Goal: Task Accomplishment & Management: Use online tool/utility

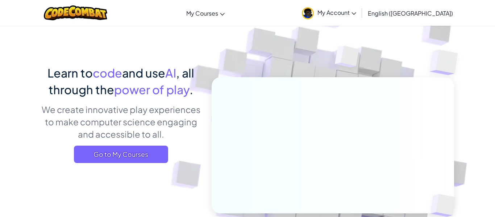
scroll to position [24, 0]
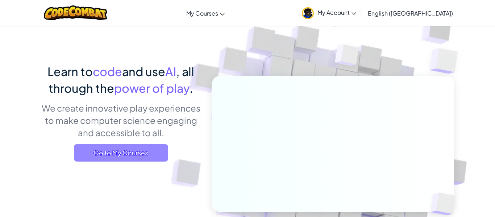
click at [130, 161] on span "Go to My Courses" at bounding box center [121, 152] width 94 height 17
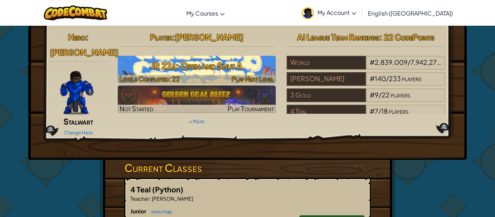
click at [129, 76] on span "Levels Completed: 22" at bounding box center [150, 79] width 60 height 8
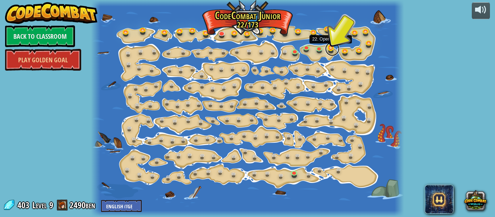
click at [329, 50] on link at bounding box center [332, 49] width 15 height 15
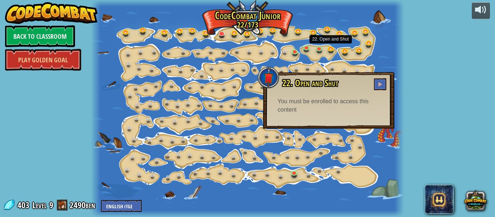
click at [404, 77] on div at bounding box center [399, 108] width 9 height 217
click at [38, 55] on link "Play Golden Goal" at bounding box center [43, 60] width 76 height 22
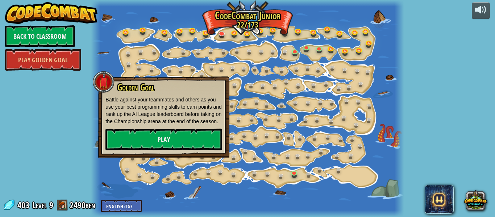
click at [88, 138] on div "powered by Back to Classroom Play Golden Goal 15. Step Change Change step argum…" at bounding box center [247, 108] width 495 height 217
click at [52, 38] on link "Back to Classroom" at bounding box center [40, 36] width 70 height 22
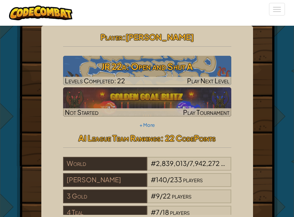
click at [52, 38] on div "Hero : [PERSON_NAME] Change Hero Player : [PERSON_NAME] 22a: Open and Shut A Le…" at bounding box center [147, 131] width 212 height 211
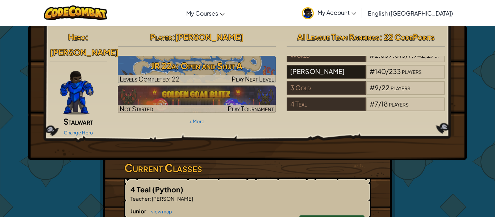
scroll to position [7, 0]
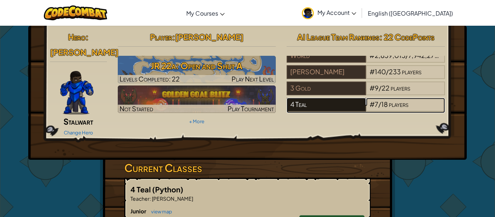
click at [314, 105] on div "4 Teal" at bounding box center [326, 105] width 79 height 14
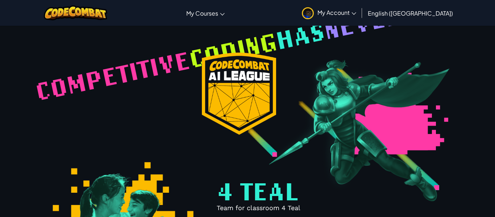
select select "68a69cdeff3d5c92630e0787"
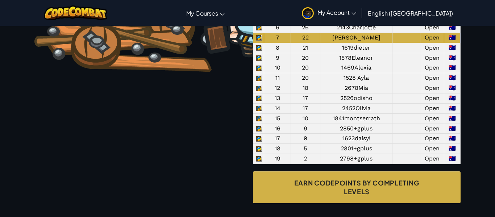
scroll to position [600, 0]
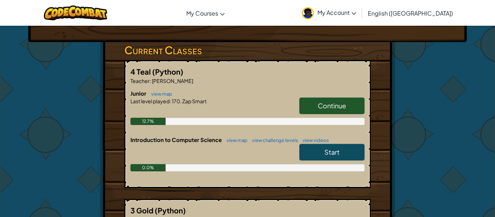
scroll to position [120, 0]
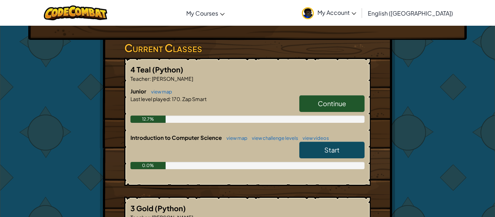
click at [334, 162] on div "0.0%" at bounding box center [248, 165] width 234 height 7
click at [350, 144] on link "Start" at bounding box center [332, 150] width 65 height 17
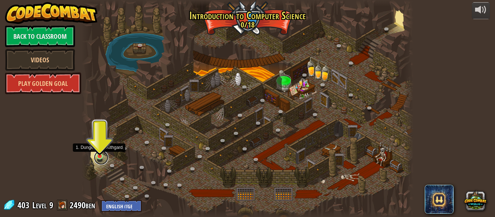
click at [100, 158] on link at bounding box center [101, 158] width 15 height 15
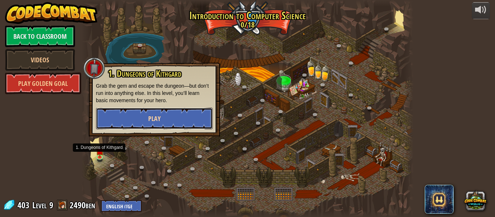
click at [191, 116] on button "Play" at bounding box center [154, 119] width 117 height 22
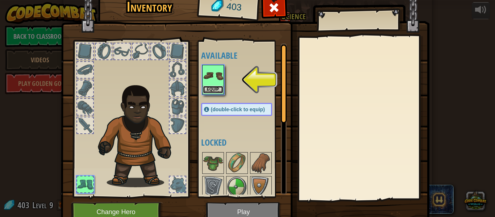
click at [219, 90] on button "Equip" at bounding box center [213, 90] width 20 height 8
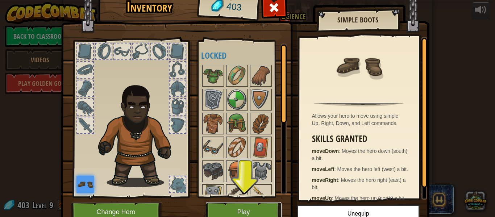
click at [228, 211] on button "Play" at bounding box center [244, 212] width 76 height 20
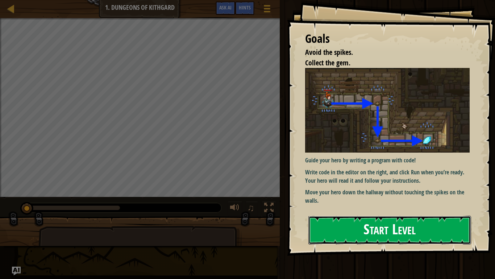
click at [413, 217] on button "Start Level" at bounding box center [390, 229] width 163 height 29
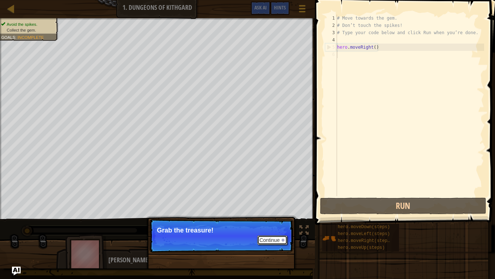
click at [259, 217] on button "Continue" at bounding box center [273, 239] width 30 height 9
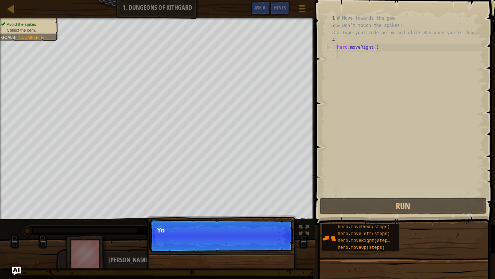
scroll to position [3, 0]
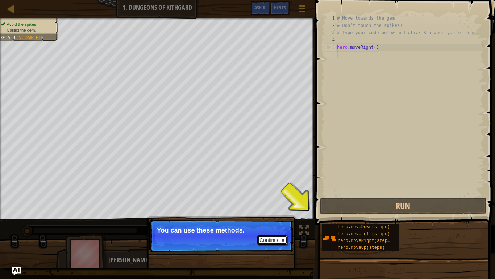
click at [267, 217] on button "Continue" at bounding box center [273, 239] width 30 height 9
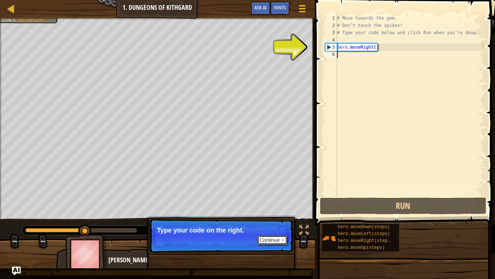
click at [269, 217] on button "Continue" at bounding box center [273, 239] width 30 height 9
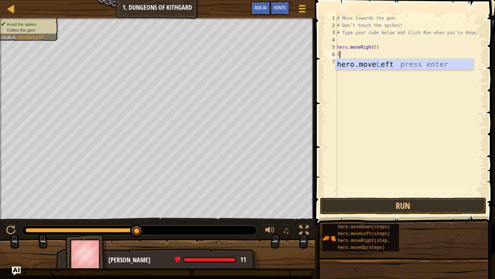
type textarea "le"
click at [390, 65] on div "hero.move Le ft press enter" at bounding box center [404, 75] width 137 height 33
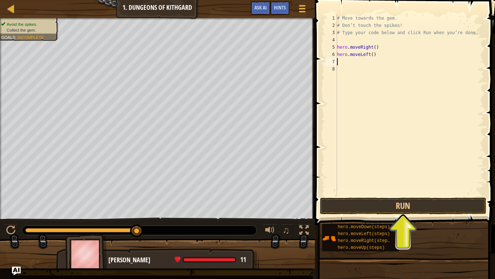
scroll to position [3, 0]
click at [363, 55] on div "# Move towards the gem. # Don’t touch the spikes! # Type your code below and cl…" at bounding box center [410, 113] width 149 height 196
click at [369, 54] on div "# Move towards the gem. # Don’t touch the spikes! # Type your code below and cl…" at bounding box center [410, 113] width 149 height 196
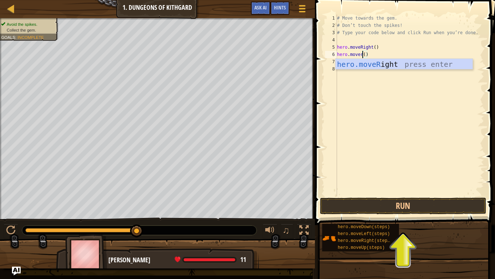
scroll to position [3, 4]
click at [368, 64] on div "hero.moveR ight press enter" at bounding box center [404, 75] width 137 height 33
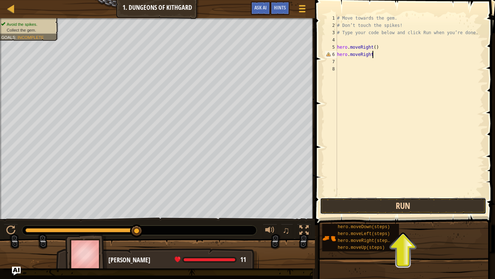
click at [401, 211] on button "Run" at bounding box center [403, 205] width 166 height 17
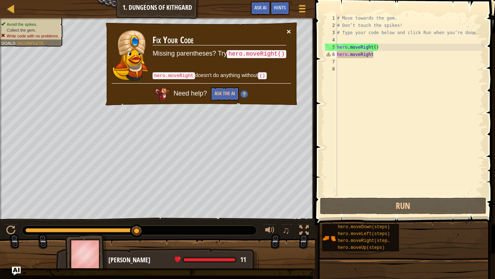
click at [287, 32] on button "×" at bounding box center [289, 32] width 4 height 8
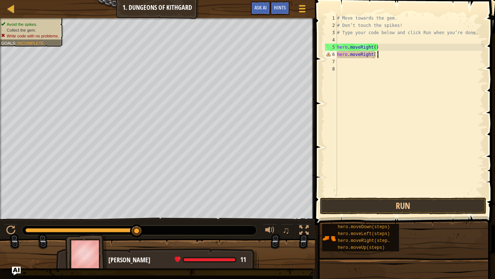
scroll to position [3, 5]
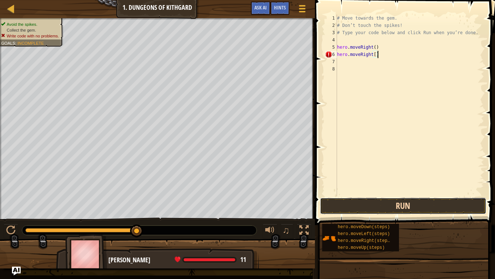
click at [440, 201] on button "Run" at bounding box center [403, 205] width 166 height 17
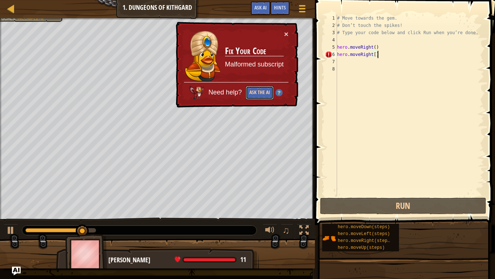
click at [258, 94] on button "Ask the AI" at bounding box center [260, 92] width 28 height 13
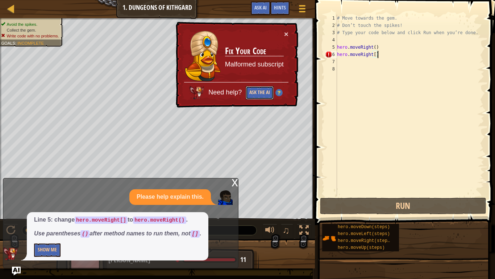
click at [254, 91] on button "Ask the AI" at bounding box center [260, 92] width 28 height 13
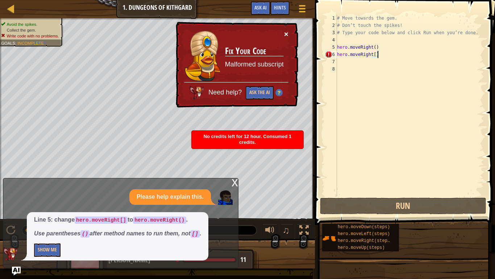
click at [288, 30] on button "×" at bounding box center [286, 34] width 4 height 8
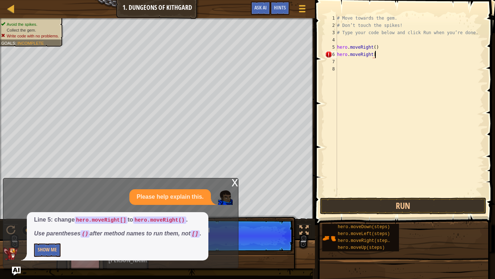
scroll to position [3, 5]
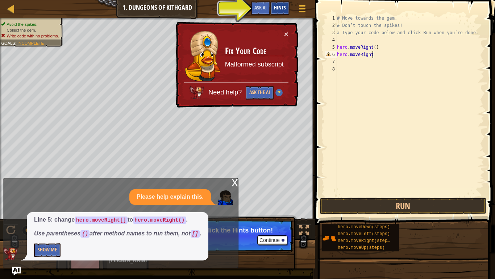
click at [282, 10] on span "Hints" at bounding box center [280, 7] width 12 height 7
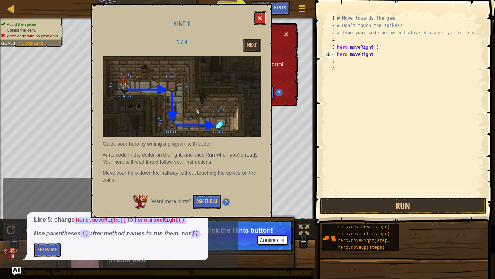
click at [264, 18] on button at bounding box center [260, 17] width 12 height 13
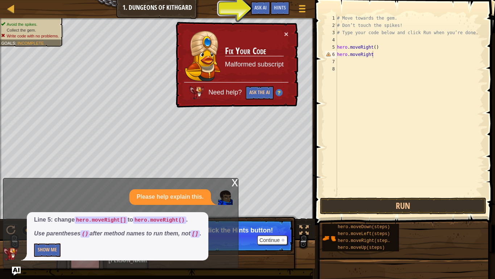
click at [281, 30] on td "Fix Your Code Malformed subscript" at bounding box center [254, 56] width 59 height 52
click at [286, 33] on button "×" at bounding box center [287, 35] width 5 height 8
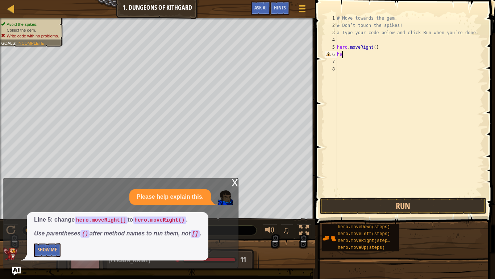
scroll to position [3, 0]
type textarea "h"
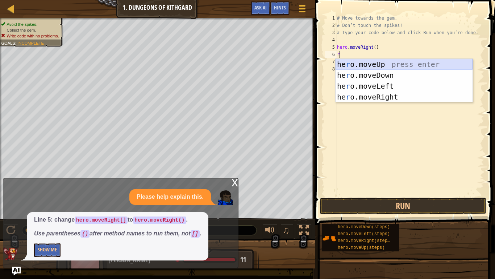
type textarea "ri"
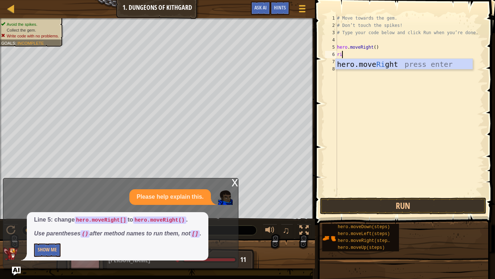
scroll to position [3, 0]
click at [387, 68] on div "hero.move Ri ght press enter" at bounding box center [404, 75] width 137 height 33
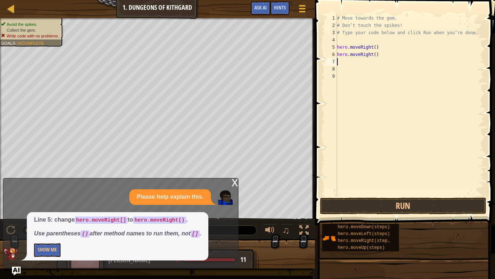
click at [232, 183] on div "x" at bounding box center [235, 181] width 7 height 7
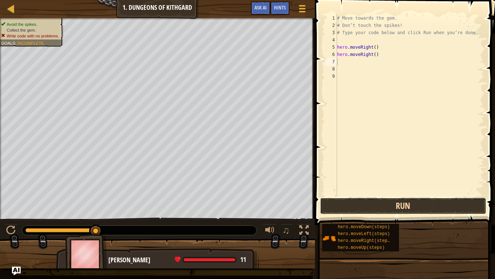
click at [366, 209] on button "Run" at bounding box center [403, 205] width 166 height 17
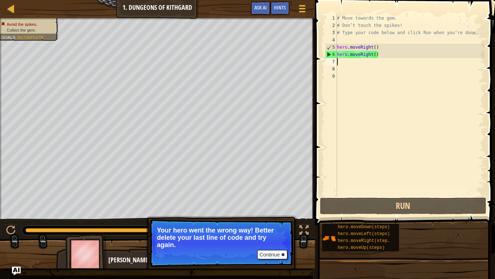
click at [389, 57] on div "# Move towards the gem. # Don’t touch the spikes! # Type your code below and cl…" at bounding box center [410, 113] width 149 height 196
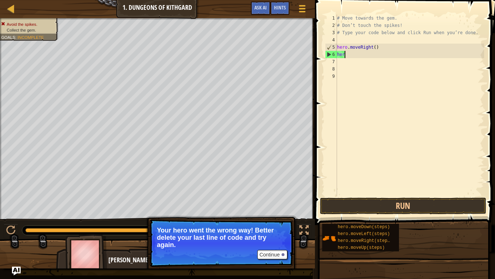
type textarea "h"
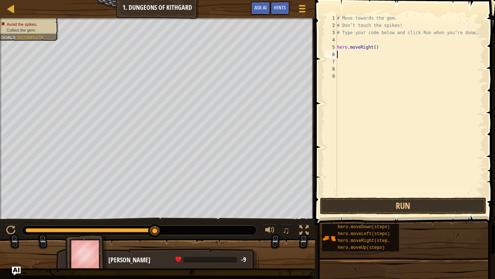
type textarea "l"
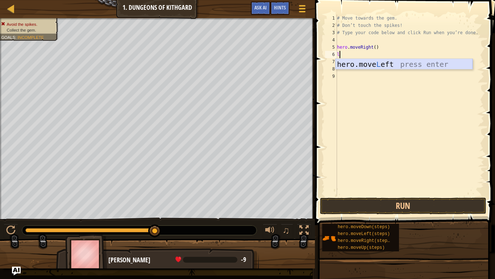
click at [416, 64] on div "hero.move L eft press enter" at bounding box center [404, 75] width 137 height 33
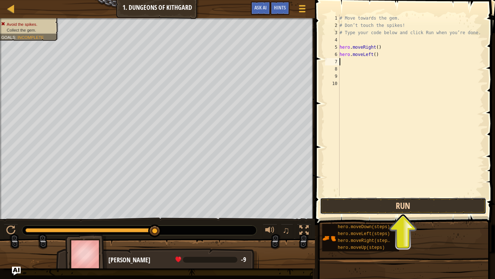
click at [386, 209] on button "Run" at bounding box center [403, 205] width 166 height 17
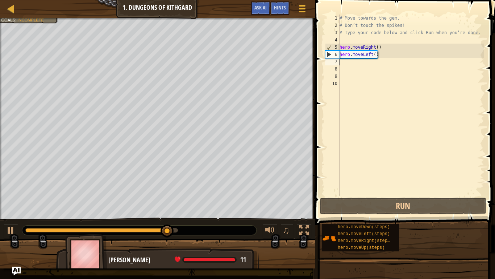
click at [382, 55] on div "# Move towards the gem. # Don’t touch the spikes! # Type your code below and cl…" at bounding box center [411, 113] width 146 height 196
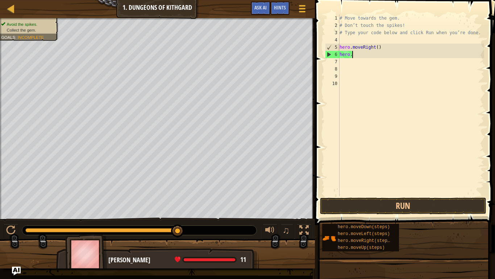
type textarea "h"
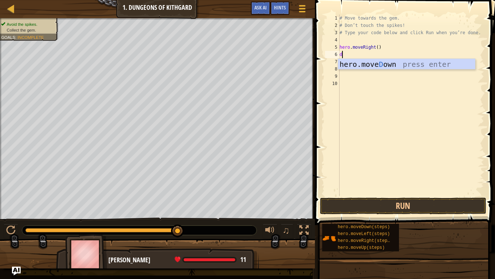
type textarea "do"
click at [404, 65] on div "hero.move Do wn press enter" at bounding box center [406, 75] width 137 height 33
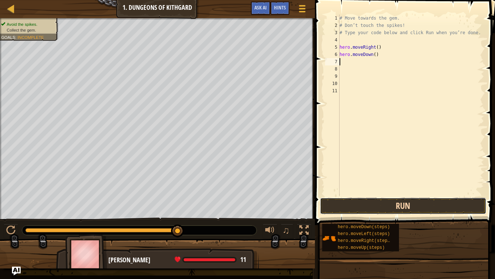
click at [400, 202] on button "Run" at bounding box center [403, 205] width 166 height 17
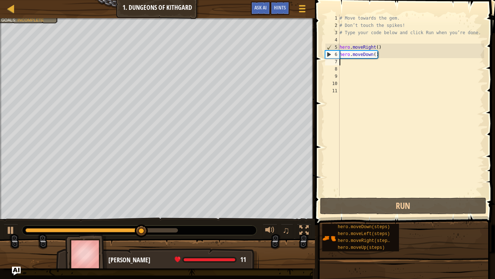
type textarea "l"
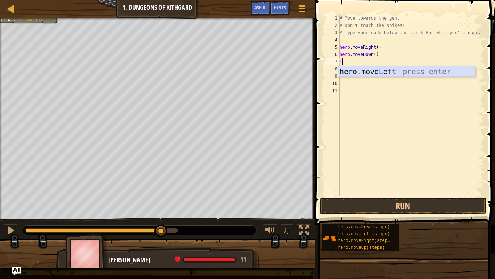
click at [364, 71] on div "hero.move L eft press enter" at bounding box center [406, 82] width 137 height 33
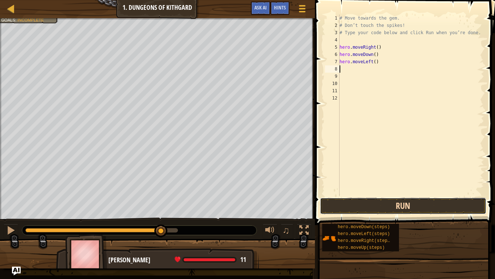
click at [372, 203] on button "Run" at bounding box center [403, 205] width 166 height 17
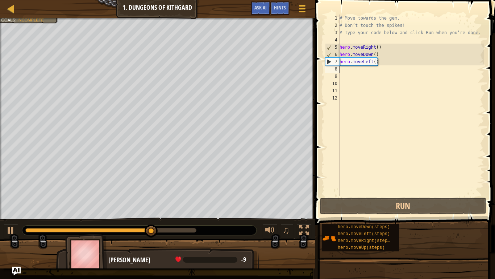
click at [371, 63] on div "# Move towards the gem. # Don’t touch the spikes! # Type your code below and cl…" at bounding box center [411, 113] width 146 height 196
click at [378, 61] on div "# Move towards the gem. # Don’t touch the spikes! # Type your code below and cl…" at bounding box center [411, 113] width 146 height 196
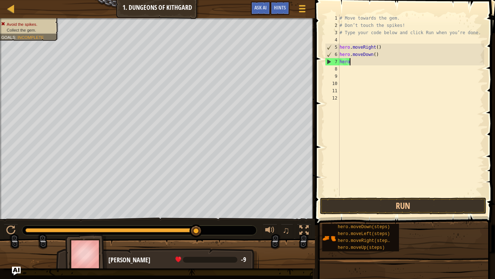
type textarea "h"
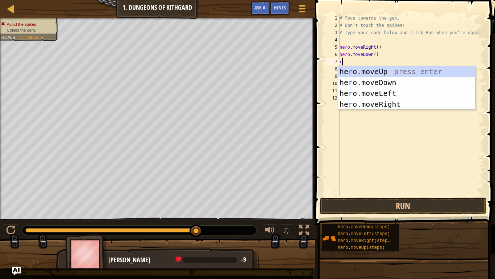
type textarea "ri"
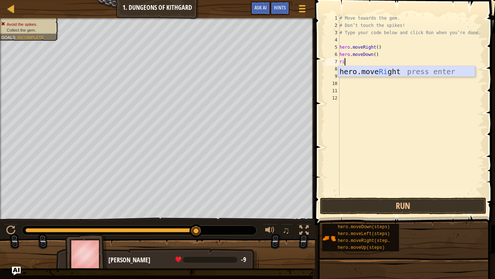
click at [411, 70] on div "hero.move Ri ght press enter" at bounding box center [406, 82] width 137 height 33
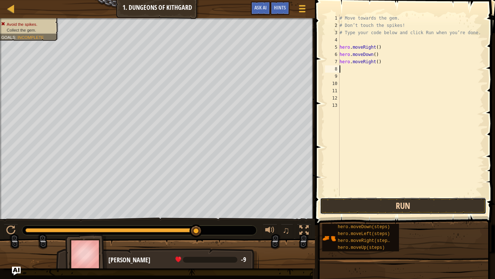
click at [404, 206] on button "Run" at bounding box center [403, 205] width 166 height 17
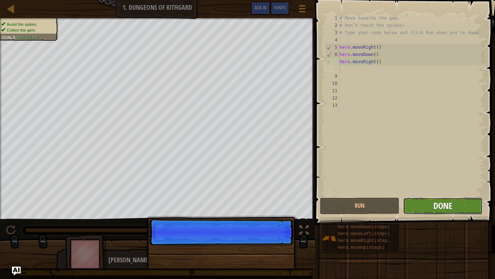
click at [443, 205] on span "Done" at bounding box center [443, 205] width 19 height 12
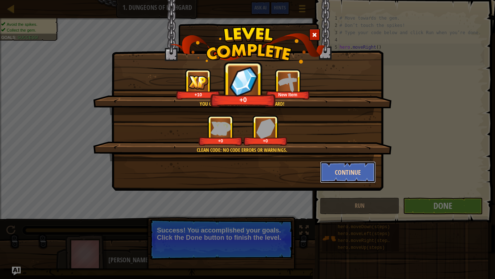
click at [354, 174] on button "Continue" at bounding box center [348, 172] width 56 height 22
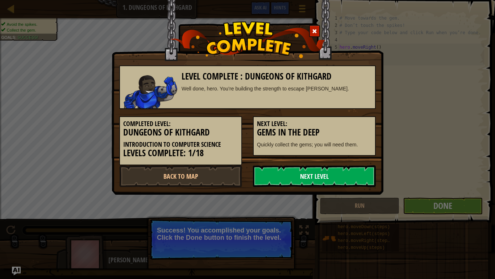
click at [345, 175] on link "Next Level" at bounding box center [314, 176] width 123 height 22
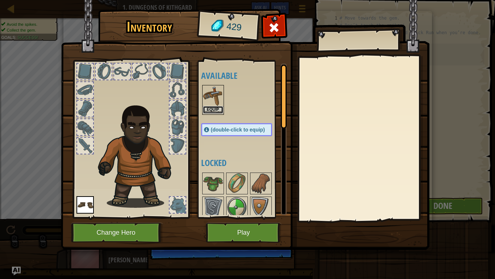
click at [217, 110] on button "Equip" at bounding box center [213, 110] width 20 height 8
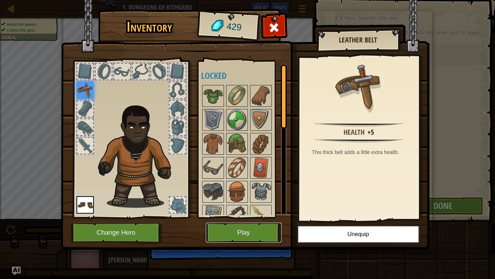
click at [266, 217] on button "Play" at bounding box center [244, 232] width 76 height 20
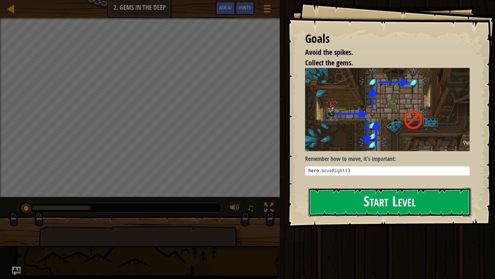
click at [335, 205] on button "Start Level" at bounding box center [390, 202] width 163 height 29
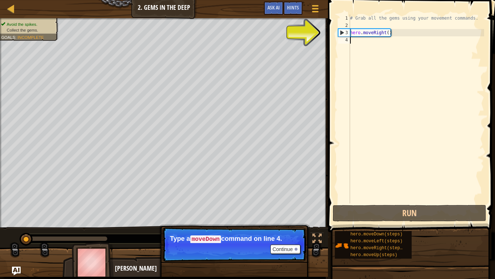
type textarea "d"
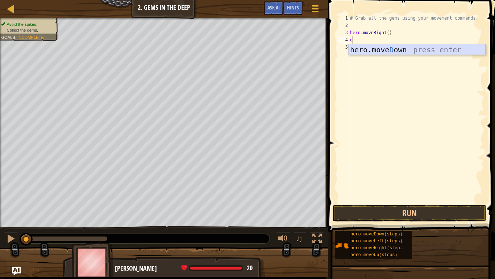
click at [395, 53] on div "hero.[PERSON_NAME] own press enter" at bounding box center [417, 60] width 137 height 33
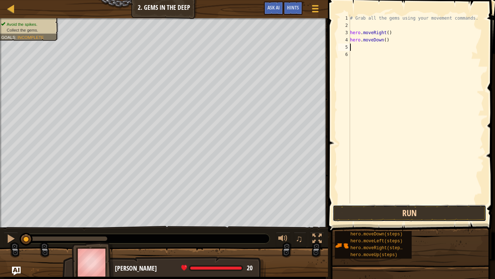
click at [440, 214] on button "Run" at bounding box center [410, 213] width 154 height 17
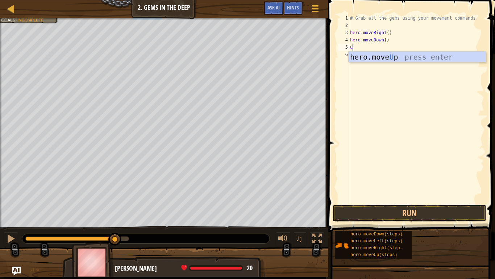
type textarea "up"
click at [390, 61] on div "hero.move Up press enter" at bounding box center [417, 68] width 137 height 33
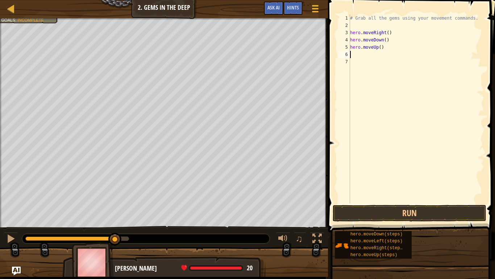
click at [381, 47] on div "# Grab all the gems using your movement commands. hero . moveRight ( ) hero . m…" at bounding box center [417, 116] width 136 height 203
type textarea "hero.moveUp(2)"
click at [423, 213] on button "Run" at bounding box center [410, 213] width 154 height 17
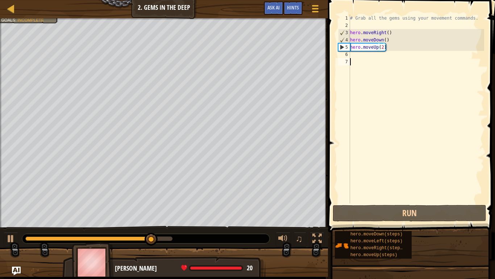
click at [357, 58] on div "# Grab all the gems using your movement commands. hero . moveRight ( ) hero . m…" at bounding box center [417, 116] width 136 height 203
click at [356, 56] on div "# Grab all the gems using your movement commands. hero . moveRight ( ) hero . m…" at bounding box center [417, 116] width 136 height 203
type textarea "r"
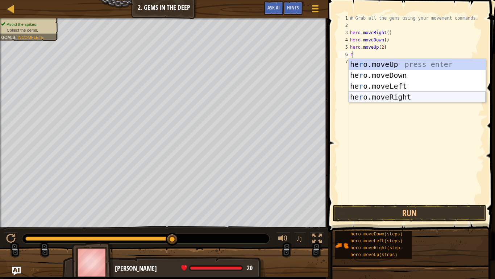
click at [367, 92] on div "he r o.moveUp press enter he r o.moveDown press enter he r o.moveLeft press ent…" at bounding box center [417, 91] width 137 height 65
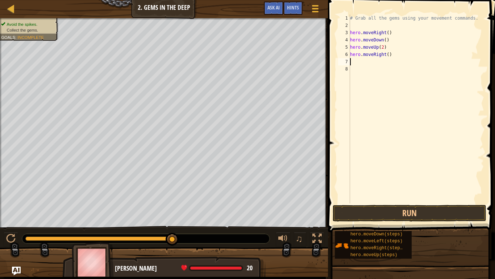
type textarea "r"
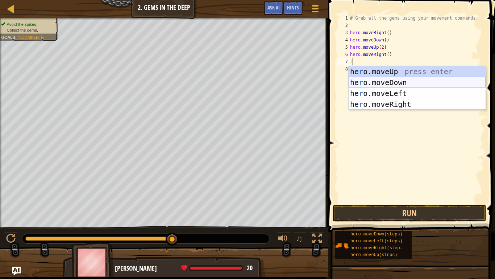
click at [402, 81] on div "he r o.moveUp press enter he r o.moveDown press enter he r o.moveLeft press ent…" at bounding box center [417, 98] width 137 height 65
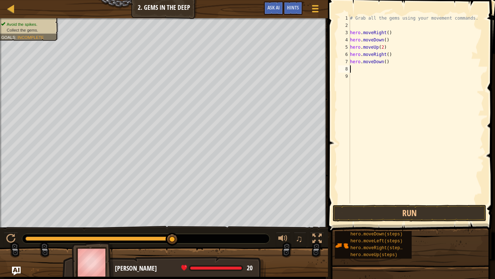
type textarea "r"
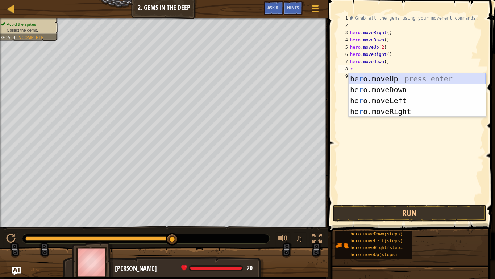
click at [385, 80] on div "he r o.moveUp press enter he r o.moveDown press enter he r o.moveLeft press ent…" at bounding box center [417, 105] width 137 height 65
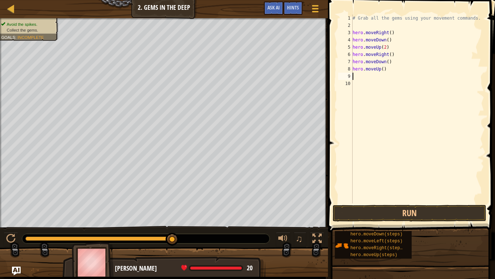
type textarea "r"
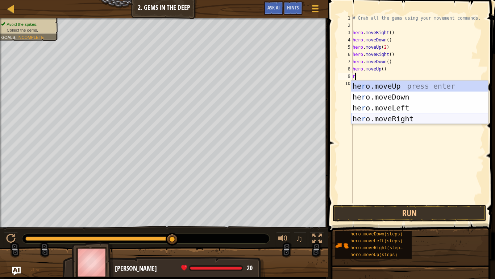
click at [392, 114] on div "he r o.moveUp press enter he r o.moveDown press enter he r o.moveLeft press ent…" at bounding box center [419, 113] width 137 height 65
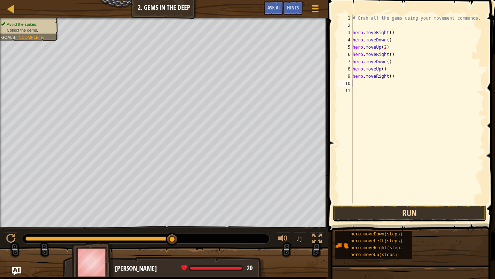
click at [399, 209] on button "Run" at bounding box center [410, 213] width 154 height 17
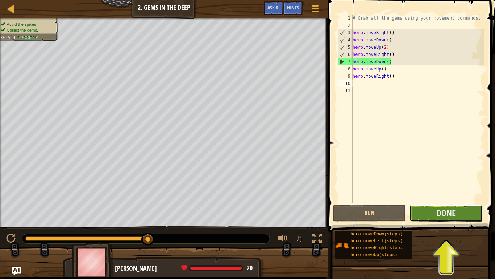
click at [421, 211] on button "Done" at bounding box center [446, 213] width 73 height 17
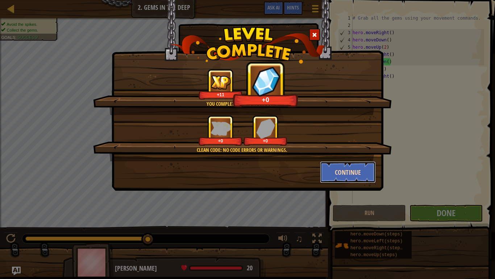
click at [350, 170] on button "Continue" at bounding box center [348, 172] width 56 height 22
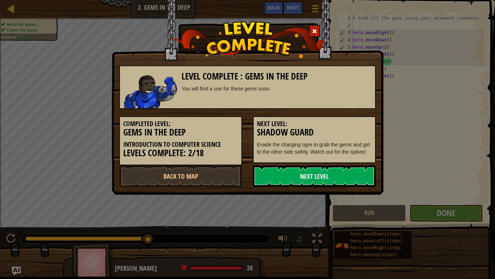
click at [347, 177] on link "Next Level" at bounding box center [314, 176] width 123 height 22
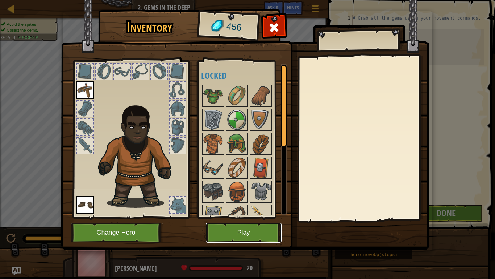
click at [241, 217] on button "Play" at bounding box center [244, 232] width 76 height 20
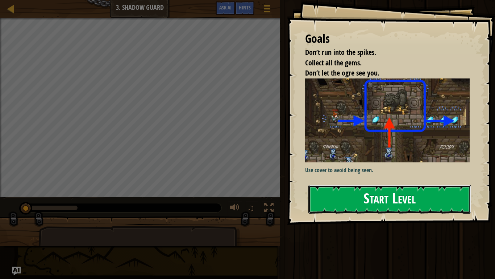
click at [329, 191] on button "Start Level" at bounding box center [390, 199] width 163 height 29
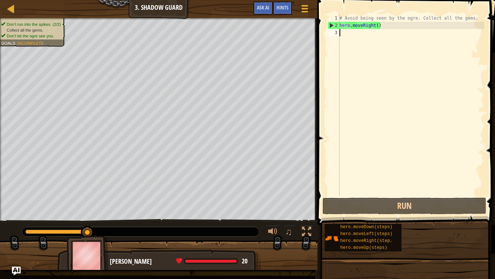
type textarea "r"
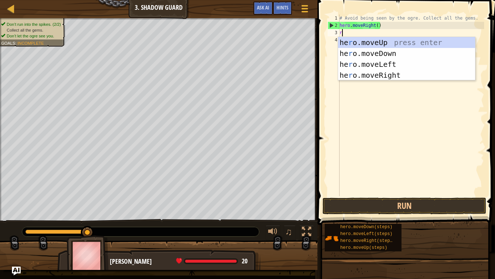
scroll to position [3, 0]
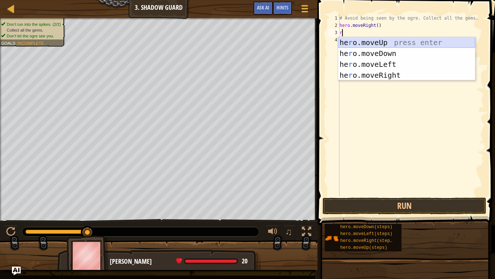
click at [359, 44] on div "he r o.moveUp press enter he r o.moveDown press enter he r o.moveLeft press ent…" at bounding box center [406, 69] width 137 height 65
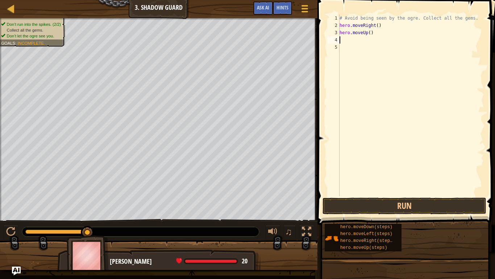
type textarea "r"
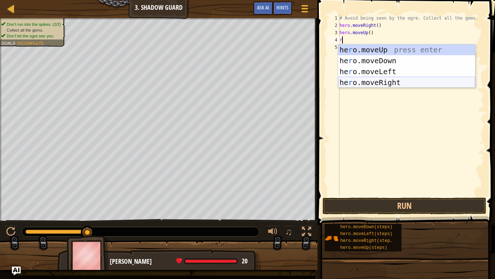
click at [370, 78] on div "he r o.moveUp press enter he r o.moveDown press enter he r o.moveLeft press ent…" at bounding box center [406, 76] width 137 height 65
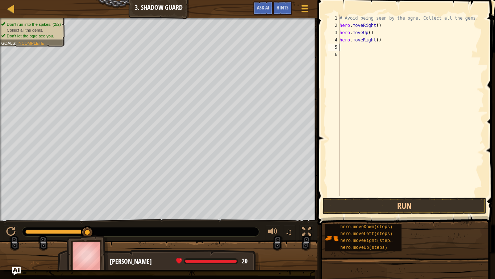
type textarea "r"
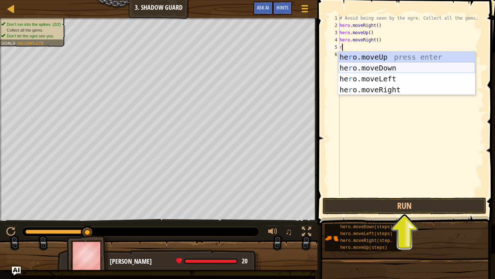
click at [361, 65] on div "he r o.moveUp press enter he r o.moveDown press enter he r o.moveLeft press ent…" at bounding box center [406, 84] width 137 height 65
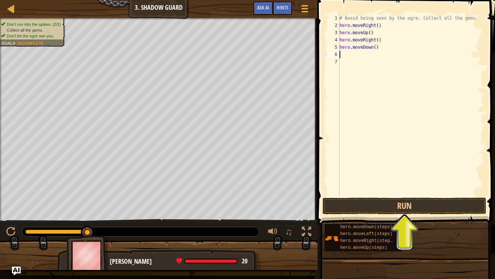
type textarea "r"
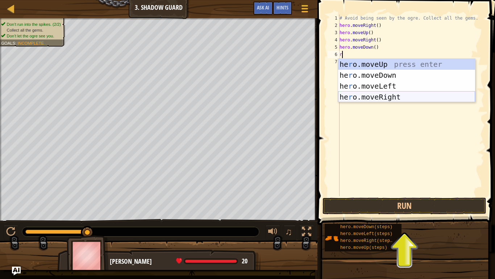
click at [366, 96] on div "he r o.moveUp press enter he r o.moveDown press enter he r o.moveLeft press ent…" at bounding box center [406, 91] width 137 height 65
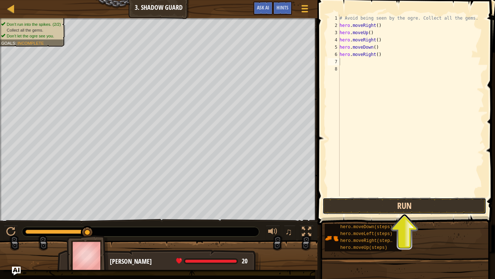
click at [369, 205] on button "Run" at bounding box center [405, 205] width 164 height 17
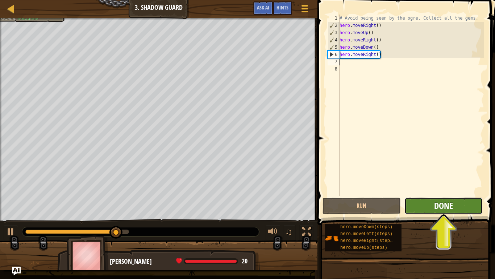
click at [445, 203] on span "Done" at bounding box center [444, 205] width 19 height 12
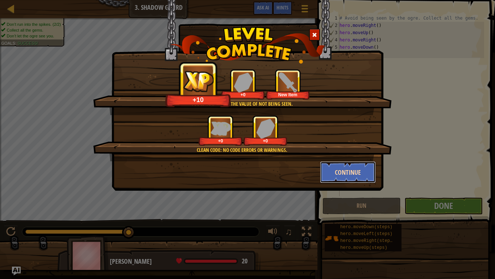
click at [336, 172] on button "Continue" at bounding box center [348, 172] width 56 height 22
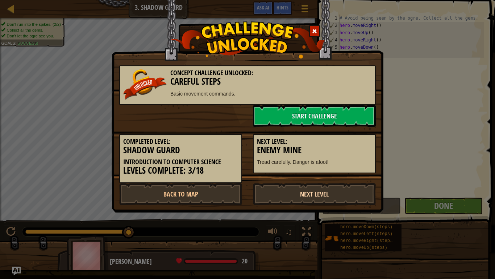
click at [309, 190] on link "Next Level" at bounding box center [314, 194] width 123 height 22
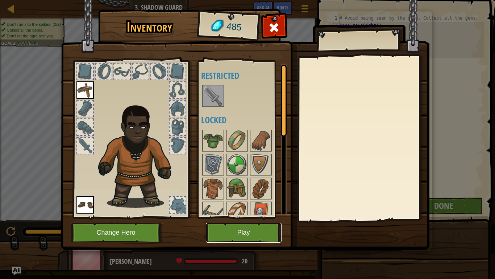
click at [252, 217] on button "Play" at bounding box center [244, 232] width 76 height 20
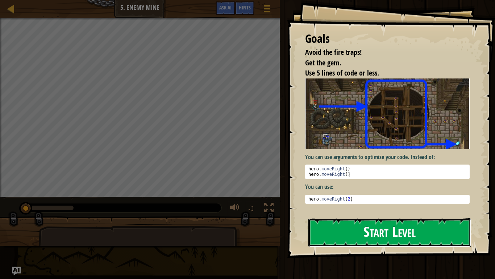
click at [380, 217] on button "Start Level" at bounding box center [390, 232] width 163 height 29
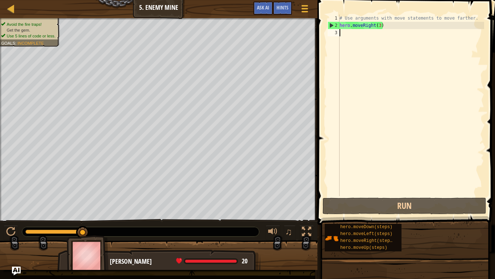
type textarea "r"
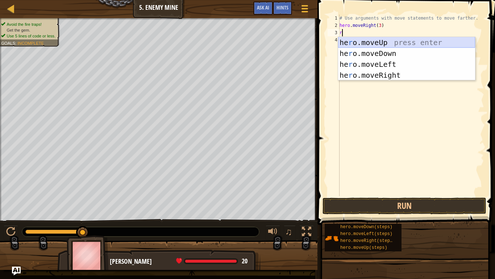
click at [363, 46] on div "he r o.moveUp press enter he r o.moveDown press enter he r o.moveLeft press ent…" at bounding box center [406, 69] width 137 height 65
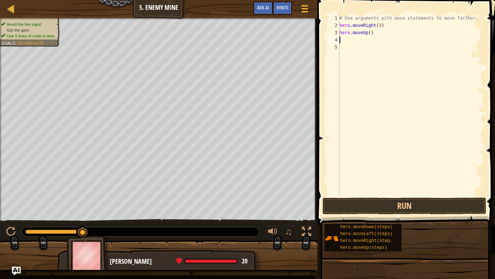
type textarea "r"
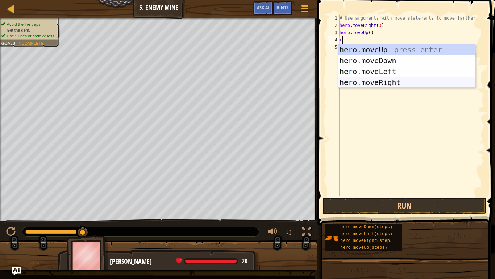
click at [369, 85] on div "he r o.moveUp press enter he r o.moveDown press enter he r o.moveLeft press ent…" at bounding box center [406, 76] width 137 height 65
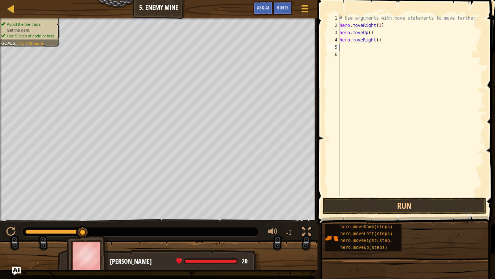
type textarea "r"
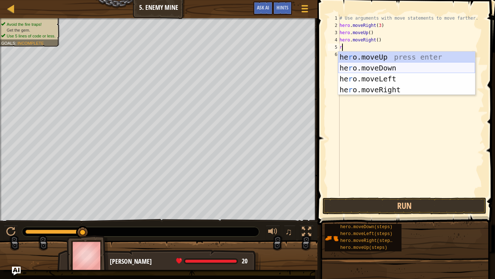
click at [367, 67] on div "he r o.moveUp press enter he r o.moveDown press enter he r o.moveLeft press ent…" at bounding box center [406, 84] width 137 height 65
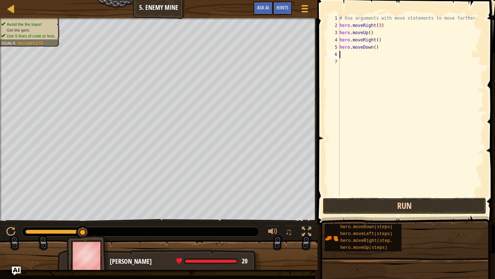
click at [375, 202] on button "Run" at bounding box center [405, 205] width 164 height 17
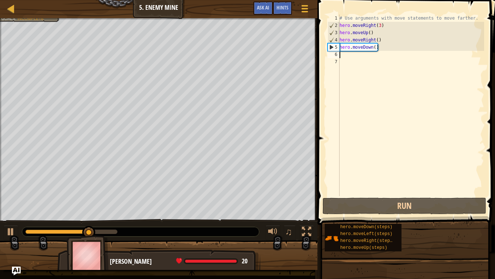
type textarea "r"
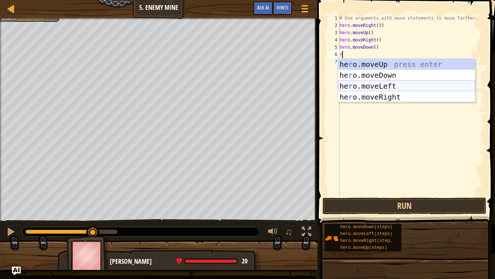
click at [353, 87] on div "he r o.moveUp press enter he r o.moveDown press enter he r o.moveLeft press ent…" at bounding box center [406, 91] width 137 height 65
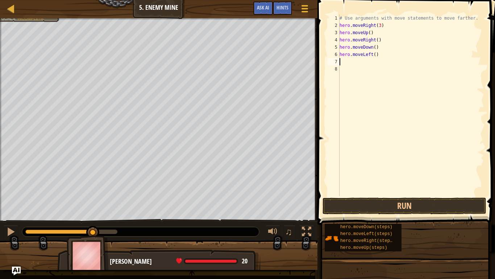
click at [362, 209] on button "Run" at bounding box center [405, 205] width 164 height 17
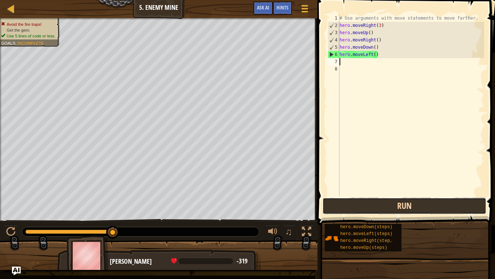
click at [371, 200] on button "Run" at bounding box center [405, 205] width 164 height 17
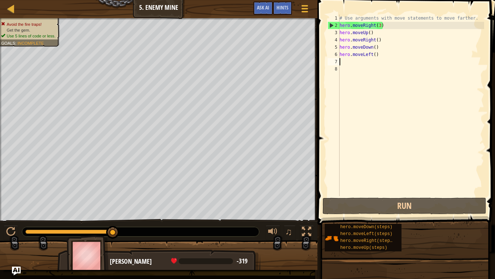
click at [380, 58] on div "# Use arguments with move statements to move farther. hero . moveRight ( 3 ) he…" at bounding box center [411, 113] width 146 height 196
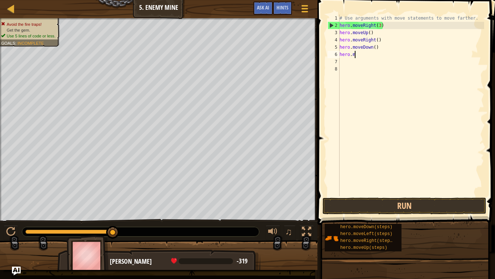
type textarea "h"
type textarea "r"
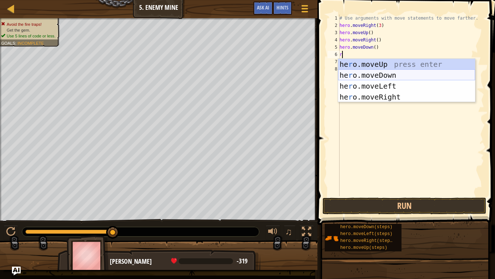
click at [400, 74] on div "he r o.moveUp press enter he r o.moveDown press enter he r o.moveLeft press ent…" at bounding box center [406, 91] width 137 height 65
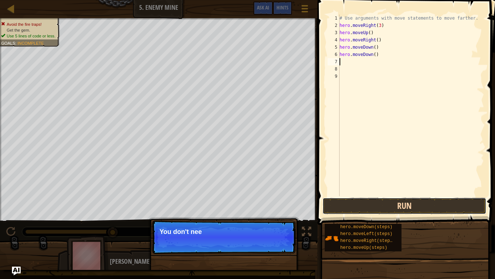
click at [402, 206] on button "Run" at bounding box center [405, 205] width 164 height 17
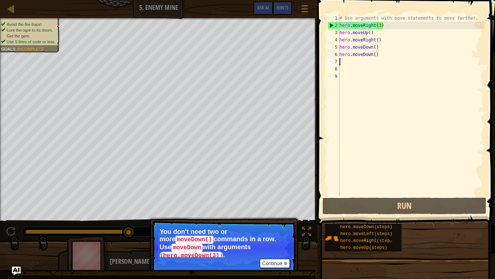
click at [375, 56] on div "# Use arguments with move statements to move farther. hero . moveRight ( 3 ) he…" at bounding box center [411, 113] width 146 height 196
click at [381, 53] on div "# Use arguments with move statements to move farther. hero . moveRight ( 3 ) he…" at bounding box center [411, 113] width 146 height 196
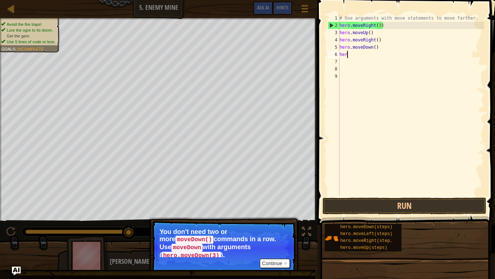
type textarea "h"
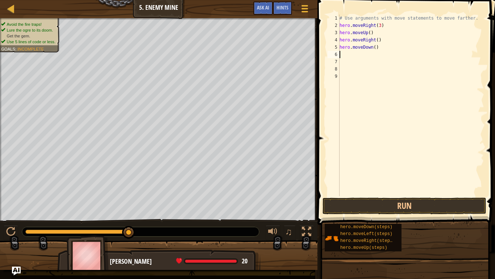
click at [375, 48] on div "# Use arguments with move statements to move farther. hero . moveRight ( 3 ) he…" at bounding box center [411, 113] width 146 height 196
type textarea "hero.moveDown(3)"
click at [352, 59] on div "# Use arguments with move statements to move farther. hero . moveRight ( 3 ) he…" at bounding box center [411, 113] width 146 height 196
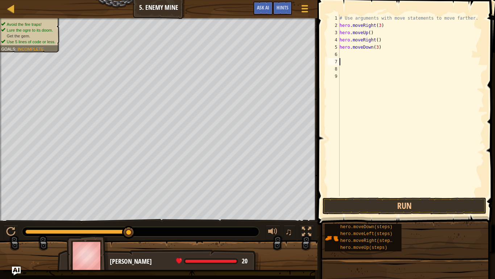
click at [353, 54] on div "# Use arguments with move statements to move farther. hero . moveRight ( 3 ) he…" at bounding box center [411, 113] width 146 height 196
type textarea "r"
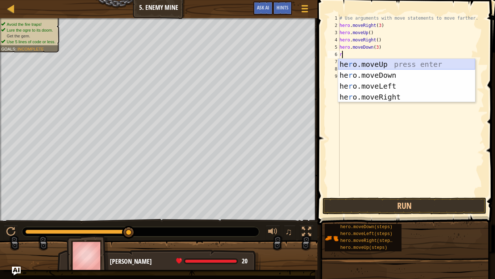
click at [361, 63] on div "he r o.moveUp press enter he r o.moveDown press enter he r o.moveLeft press ent…" at bounding box center [406, 91] width 137 height 65
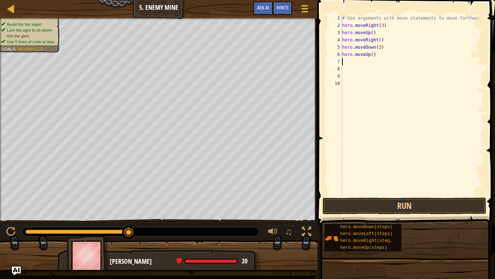
click at [372, 55] on div "# Use arguments with move statements to move farther. hero . moveRight ( 3 ) he…" at bounding box center [413, 113] width 144 height 196
type textarea "hero.moveUp(3)"
click at [371, 65] on div "# Use arguments with move statements to move farther. hero . moveRight ( 3 ) he…" at bounding box center [413, 113] width 144 height 196
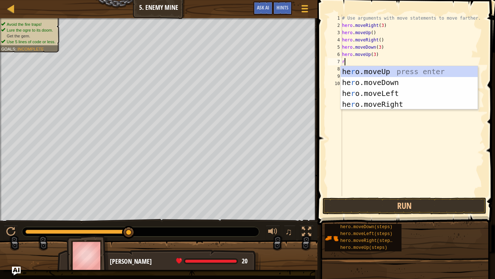
type textarea "r"
click at [378, 82] on div "he r o.moveUp press enter he r o.moveDown press enter he r o.moveLeft press ent…" at bounding box center [409, 98] width 137 height 65
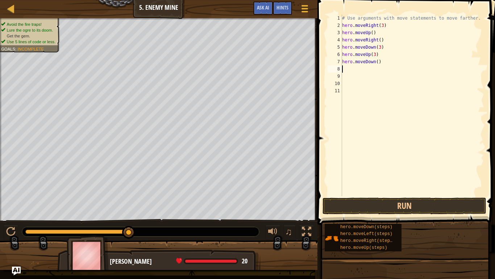
click at [378, 64] on div "# Use arguments with move statements to move farther. hero . moveRight ( 3 ) he…" at bounding box center [413, 113] width 144 height 196
type textarea "hero.moveDown(3)"
click at [436, 202] on button "Run" at bounding box center [405, 205] width 164 height 17
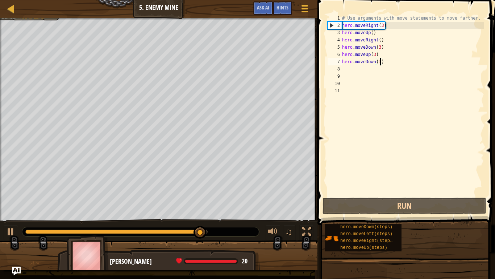
click at [351, 70] on div "# Use arguments with move statements to move farther. hero . moveRight ( 3 ) he…" at bounding box center [413, 113] width 144 height 196
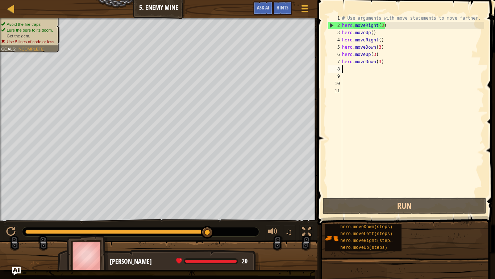
type textarea "r"
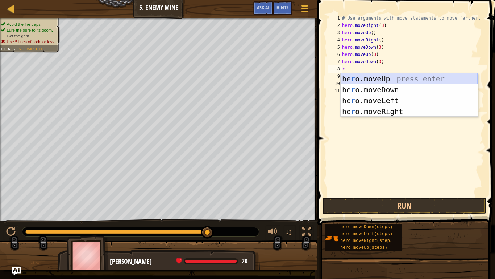
click at [361, 78] on div "he r o.moveUp press enter he r o.moveDown press enter he r o.moveLeft press ent…" at bounding box center [409, 105] width 137 height 65
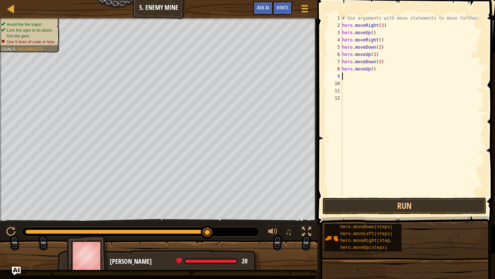
type textarea "r"
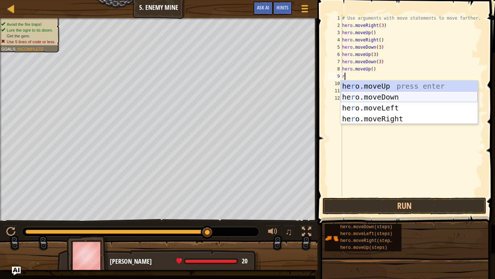
click at [363, 98] on div "he r o.moveUp press enter he r o.moveDown press enter he r o.moveLeft press ent…" at bounding box center [409, 113] width 137 height 65
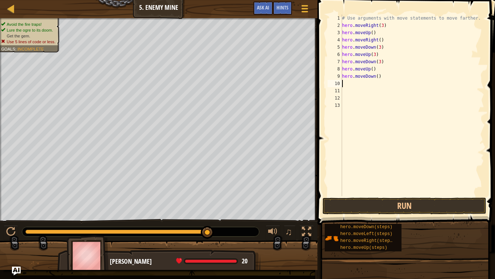
type textarea "r"
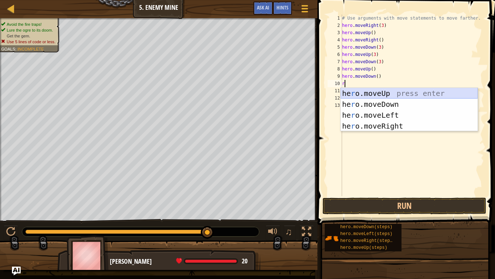
click at [365, 93] on div "he r o.moveUp press enter he r o.moveDown press enter he r o.moveLeft press ent…" at bounding box center [409, 120] width 137 height 65
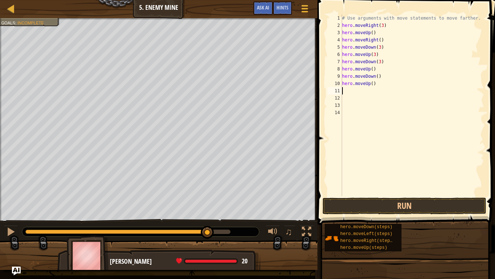
click at [363, 96] on div "# Use arguments with move statements to move farther. hero . moveRight ( 3 ) he…" at bounding box center [413, 113] width 144 height 196
click at [360, 89] on div "# Use arguments with move statements to move farther. hero . moveRight ( 3 ) he…" at bounding box center [413, 113] width 144 height 196
type textarea "r"
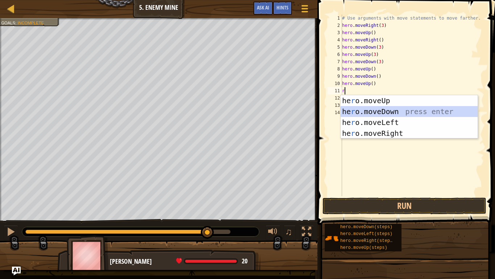
click at [366, 112] on div "he r o.moveUp press enter he r o.moveDown press enter he r o.moveLeft press ent…" at bounding box center [409, 127] width 137 height 65
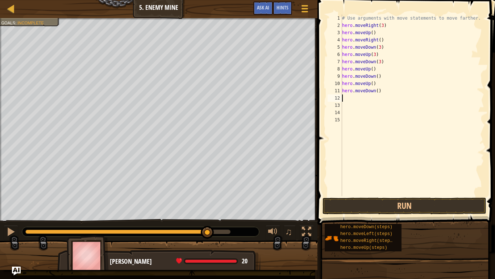
type textarea "r"
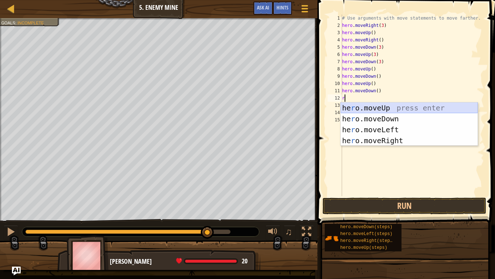
click at [367, 107] on div "he r o.moveUp press enter he r o.moveDown press enter he r o.moveLeft press ent…" at bounding box center [409, 134] width 137 height 65
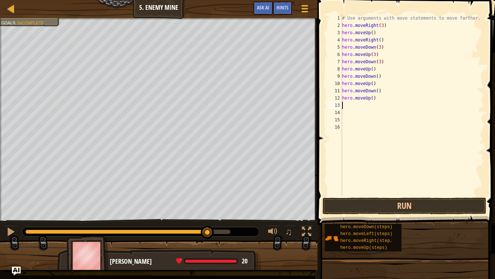
type textarea "r"
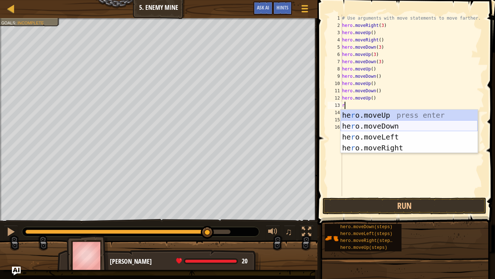
click at [371, 125] on div "he r o.moveUp press enter he r o.moveDown press enter he r o.moveLeft press ent…" at bounding box center [409, 142] width 137 height 65
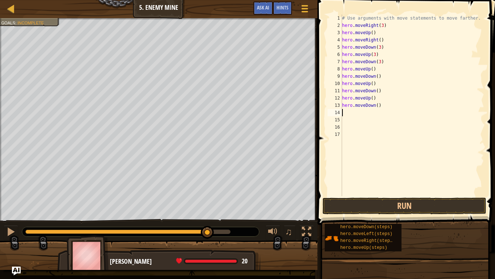
type textarea "r"
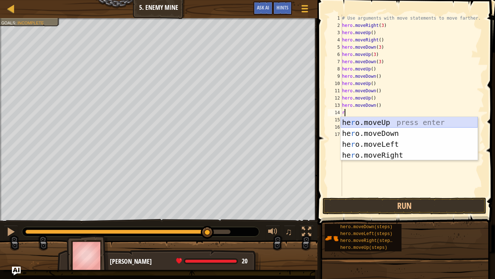
click at [367, 119] on div "he r o.moveUp press enter he r o.moveDown press enter he r o.moveLeft press ent…" at bounding box center [409, 149] width 137 height 65
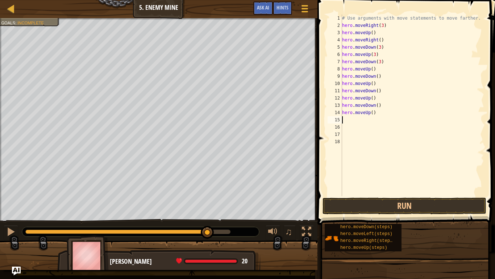
type textarea "r"
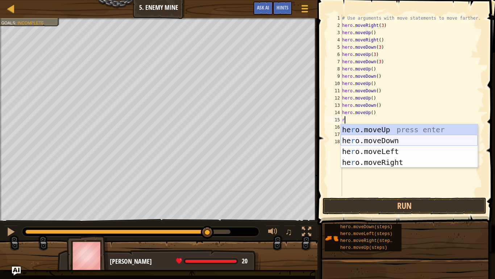
click at [372, 142] on div "he r o.moveUp press enter he r o.moveDown press enter he r o.moveLeft press ent…" at bounding box center [409, 156] width 137 height 65
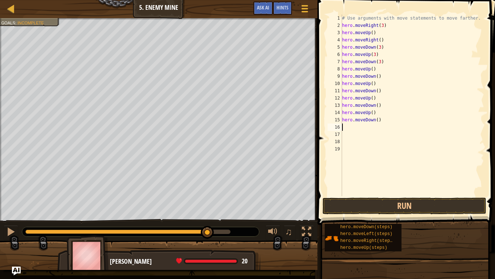
type textarea "r"
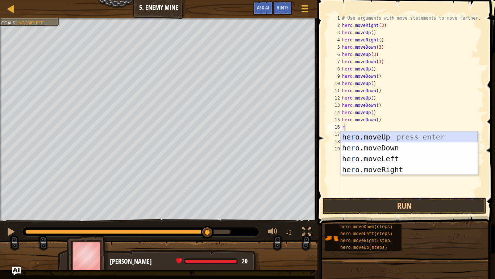
click at [370, 136] on div "he r o.moveUp press enter he r o.moveDown press enter he r o.moveLeft press ent…" at bounding box center [409, 163] width 137 height 65
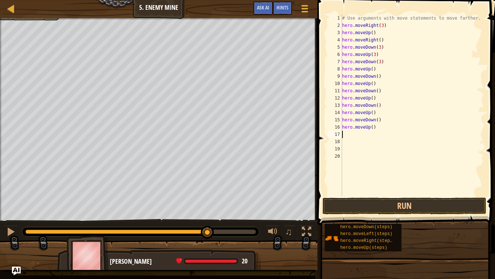
type textarea "r"
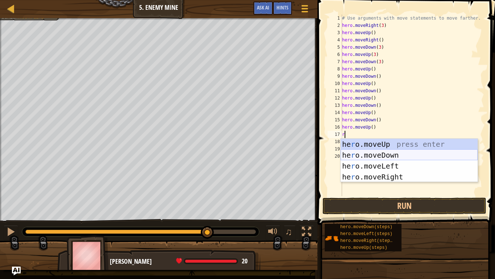
click at [375, 154] on div "he r o.moveUp press enter he r o.moveDown press enter he r o.moveLeft press ent…" at bounding box center [409, 171] width 137 height 65
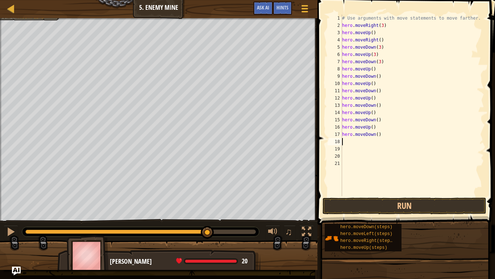
type textarea "r"
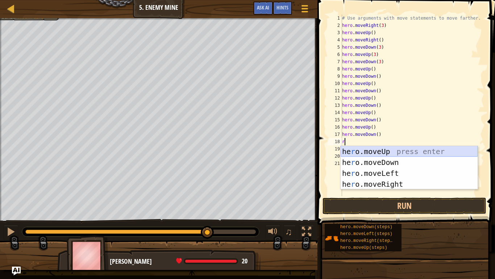
click at [375, 149] on div "he r o.moveUp press enter he r o.moveDown press enter he r o.moveLeft press ent…" at bounding box center [409, 178] width 137 height 65
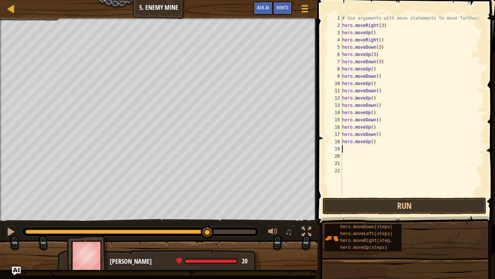
type textarea "r"
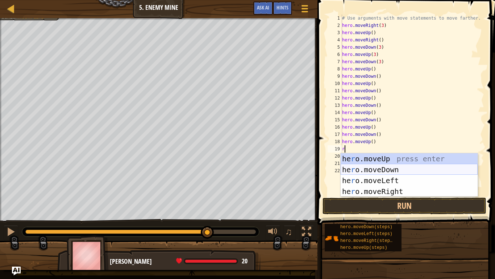
click at [378, 169] on div "he r o.moveUp press enter he r o.moveDown press enter he r o.moveLeft press ent…" at bounding box center [409, 185] width 137 height 65
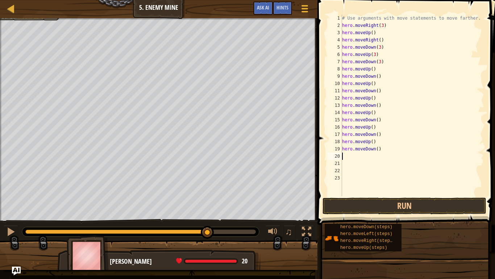
type textarea "r"
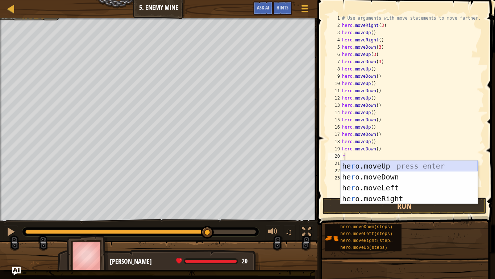
click at [377, 164] on div "he r o.moveUp press enter he r o.moveDown press enter he r o.moveLeft press ent…" at bounding box center [409, 192] width 137 height 65
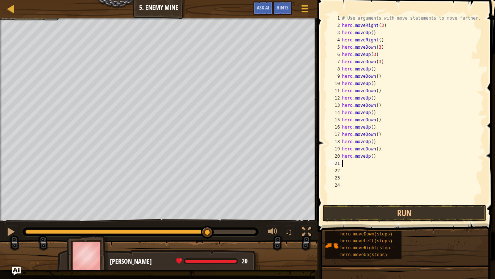
type textarea "r"
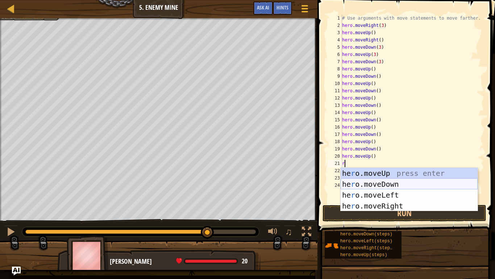
click at [382, 184] on div "he r o.moveUp press enter he r o.moveDown press enter he r o.moveLeft press ent…" at bounding box center [409, 200] width 137 height 65
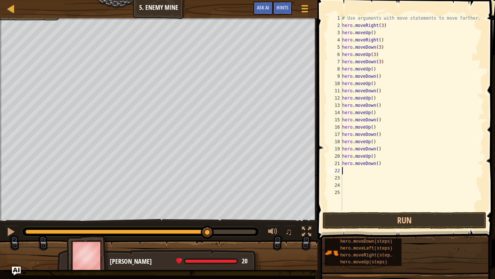
type textarea "r"
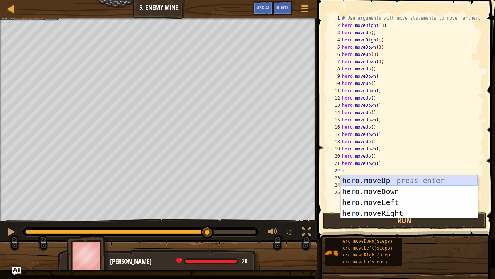
click at [380, 179] on div "he r o.moveUp press enter he r o.moveDown press enter he r o.moveLeft press ent…" at bounding box center [409, 207] width 137 height 65
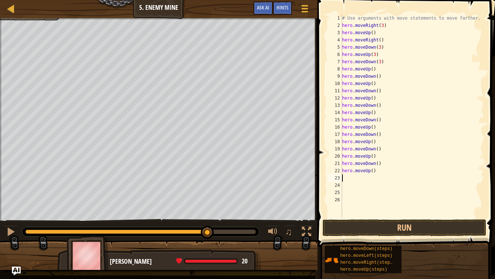
type textarea "r"
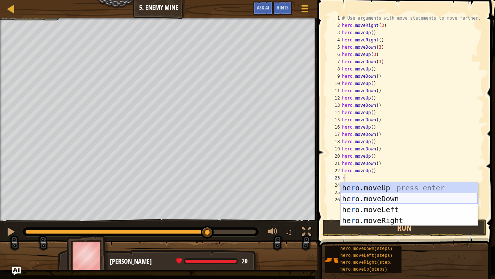
click at [384, 197] on div "he r o.moveUp press enter he r o.moveDown press enter he r o.moveLeft press ent…" at bounding box center [409, 214] width 137 height 65
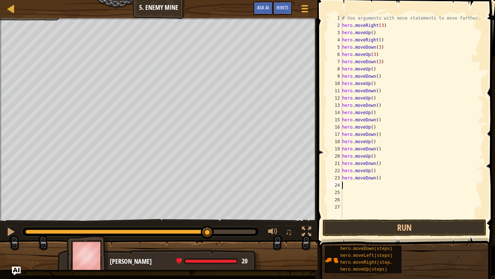
type textarea "r"
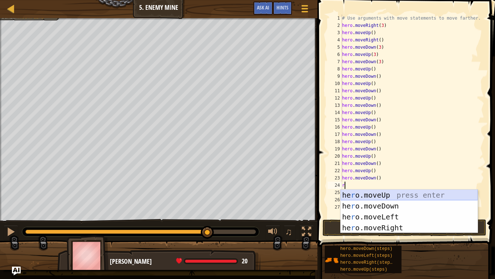
click at [383, 192] on div "he r o.moveUp press enter he r o.moveDown press enter he r o.moveLeft press ent…" at bounding box center [409, 221] width 137 height 65
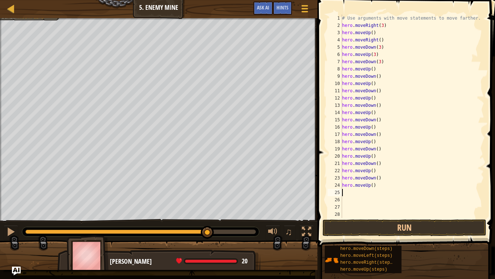
type textarea "r"
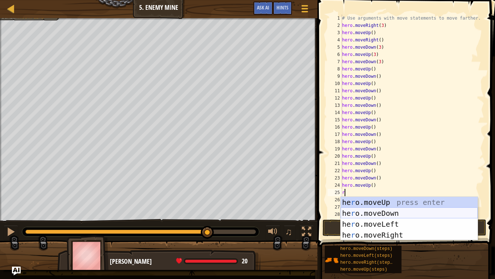
click at [386, 211] on div "he r o.moveUp press enter he r o.moveDown press enter he r o.moveLeft press ent…" at bounding box center [409, 229] width 137 height 65
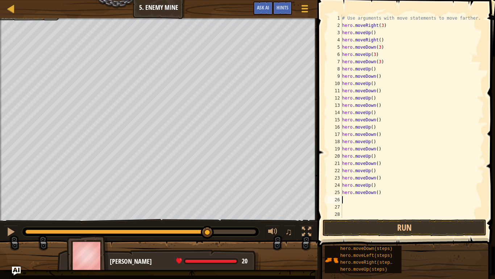
type textarea "r"
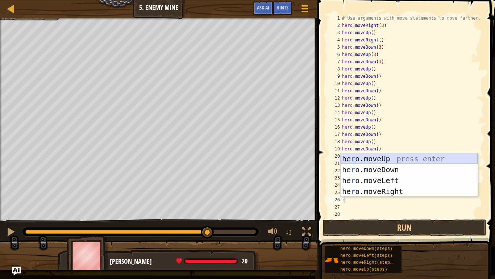
click at [372, 158] on div "he r o.moveUp press enter he r o.moveDown press enter he r o.moveLeft press ent…" at bounding box center [409, 185] width 137 height 65
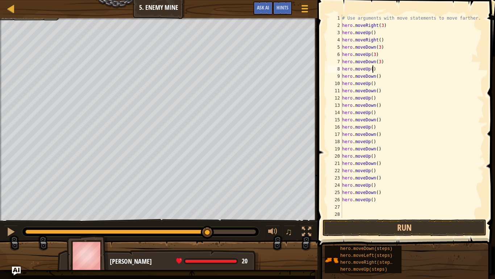
click at [373, 70] on div "# Use arguments with move statements to move farther. hero . moveRight ( 3 ) he…" at bounding box center [413, 124] width 144 height 218
click at [379, 78] on div "# Use arguments with move statements to move farther. hero . moveRight ( 3 ) he…" at bounding box center [413, 124] width 144 height 218
click at [372, 85] on div "# Use arguments with move statements to move farther. hero . moveRight ( 3 ) he…" at bounding box center [413, 124] width 144 height 218
click at [379, 93] on div "# Use arguments with move statements to move farther. hero . moveRight ( 3 ) he…" at bounding box center [413, 124] width 144 height 218
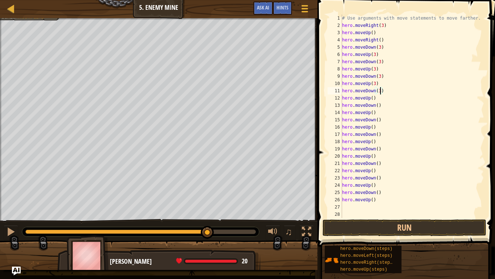
scroll to position [3, 5]
click at [374, 98] on div "# Use arguments with move statements to move farther. hero . moveRight ( 3 ) he…" at bounding box center [413, 124] width 144 height 218
click at [378, 108] on div "# Use arguments with move statements to move farther. hero . moveRight ( 3 ) he…" at bounding box center [413, 124] width 144 height 218
click at [372, 115] on div "# Use arguments with move statements to move farther. hero . moveRight ( 3 ) he…" at bounding box center [413, 124] width 144 height 218
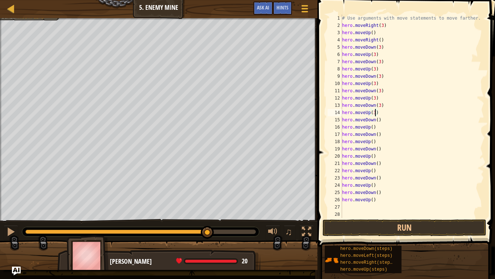
click at [379, 122] on div "# Use arguments with move statements to move farther. hero . moveRight ( 3 ) he…" at bounding box center [413, 124] width 144 height 218
click at [377, 122] on div "# Use arguments with move statements to move farther. hero . moveRight ( 3 ) he…" at bounding box center [413, 124] width 144 height 218
click at [373, 128] on div "# Use arguments with move statements to move farther. hero . moveRight ( 3 ) he…" at bounding box center [413, 124] width 144 height 218
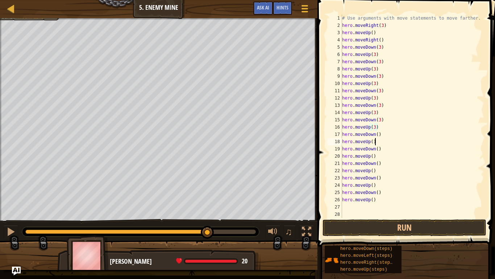
click at [378, 138] on div "# Use arguments with move statements to move farther. hero . moveRight ( 3 ) he…" at bounding box center [413, 124] width 144 height 218
click at [378, 136] on div "# Use arguments with move statements to move farther. hero . moveRight ( 3 ) he…" at bounding box center [413, 124] width 144 height 218
click at [372, 143] on div "# Use arguments with move statements to move farther. hero . moveRight ( 3 ) he…" at bounding box center [413, 124] width 144 height 218
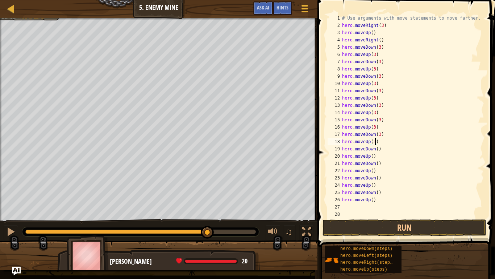
click at [379, 151] on div "# Use arguments with move statements to move farther. hero . moveRight ( 3 ) he…" at bounding box center [413, 124] width 144 height 218
click at [372, 156] on div "# Use arguments with move statements to move farther. hero . moveRight ( 3 ) he…" at bounding box center [413, 124] width 144 height 218
click at [378, 164] on div "# Use arguments with move statements to move farther. hero . moveRight ( 3 ) he…" at bounding box center [413, 124] width 144 height 218
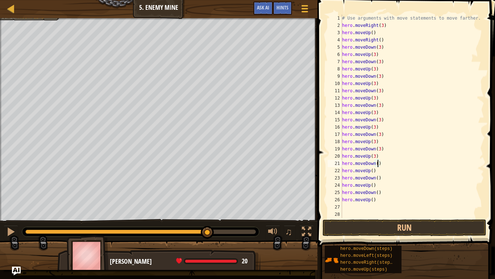
scroll to position [3, 5]
click at [373, 170] on div "# Use arguments with move statements to move farther. hero . moveRight ( 3 ) he…" at bounding box center [413, 124] width 144 height 218
click at [379, 180] on div "# Use arguments with move statements to move farther. hero . moveRight ( 3 ) he…" at bounding box center [413, 124] width 144 height 218
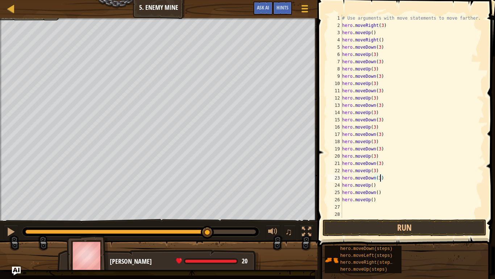
click at [372, 184] on div "# Use arguments with move statements to move farther. hero . moveRight ( 3 ) he…" at bounding box center [413, 124] width 144 height 218
click at [379, 193] on div "# Use arguments with move statements to move farther. hero . moveRight ( 3 ) he…" at bounding box center [413, 124] width 144 height 218
click at [372, 201] on div "# Use arguments with move statements to move farther. hero . moveRight ( 3 ) he…" at bounding box center [413, 124] width 144 height 218
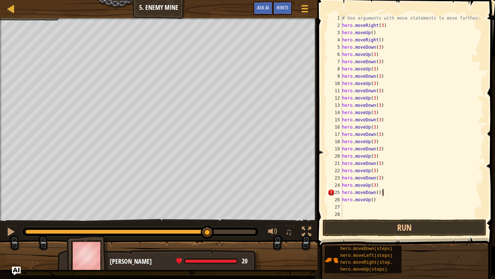
scroll to position [3, 5]
click at [384, 193] on div "# Use arguments with move statements to move farther. hero . moveRight ( 3 ) he…" at bounding box center [413, 124] width 144 height 218
click at [377, 192] on div "# Use arguments with move statements to move farther. hero . moveRight ( 3 ) he…" at bounding box center [413, 124] width 144 height 218
type textarea "hero.moveDown(3)"
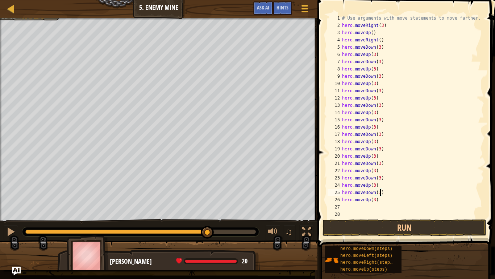
click at [368, 206] on div "# Use arguments with move statements to move farther. hero . moveRight ( 3 ) he…" at bounding box center [413, 124] width 144 height 218
type textarea "r"
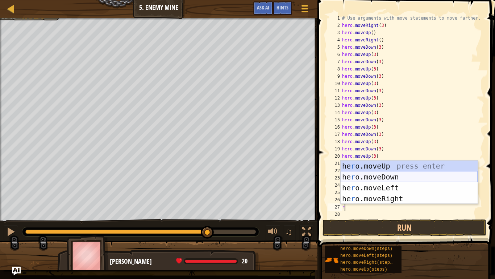
click at [372, 175] on div "he r o.moveUp press enter he r o.moveDown press enter he r o.moveLeft press ent…" at bounding box center [409, 192] width 137 height 65
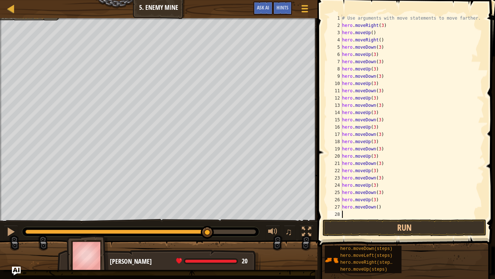
click at [378, 207] on div "# Use arguments with move statements to move farther. hero . moveRight ( 3 ) he…" at bounding box center [413, 124] width 144 height 218
type textarea "hero.moveDown(3)"
click at [397, 217] on button "Run" at bounding box center [405, 227] width 164 height 17
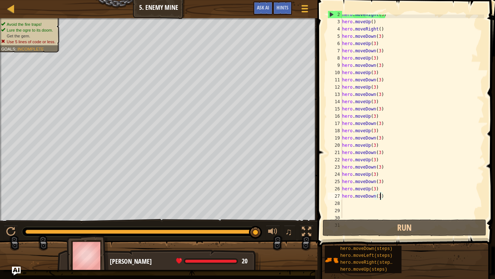
scroll to position [22, 0]
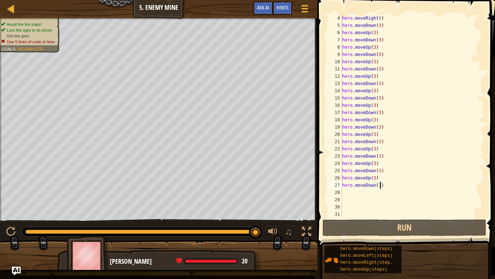
click at [372, 204] on div "hero . moveRight ( ) hero . moveDown ( 3 ) hero . moveUp ( 3 ) hero . moveDown …" at bounding box center [413, 124] width 144 height 218
click at [367, 195] on div "hero . moveRight ( ) hero . moveDown ( 3 ) hero . moveUp ( 3 ) hero . moveDown …" at bounding box center [413, 124] width 144 height 218
type textarea "r"
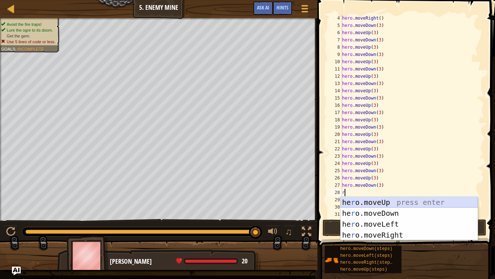
click at [365, 203] on div "he r o.moveUp press enter he r o.moveDown press enter he r o.moveLeft press ent…" at bounding box center [409, 229] width 137 height 65
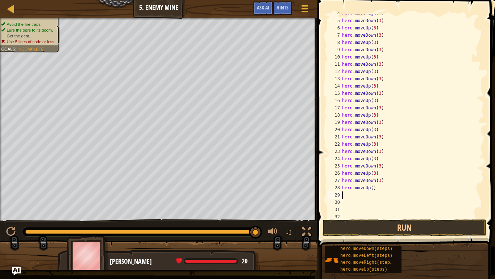
scroll to position [29, 0]
type textarea "r"
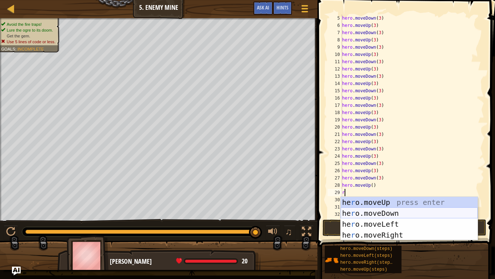
click at [368, 213] on div "he r o.moveUp press enter he r o.moveDown press enter he r o.moveLeft press ent…" at bounding box center [409, 229] width 137 height 65
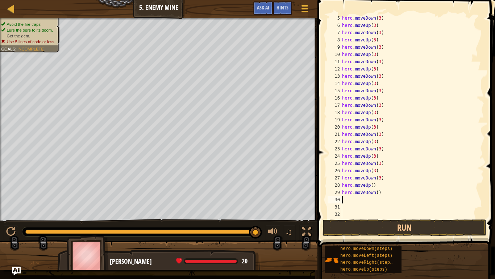
type textarea "r"
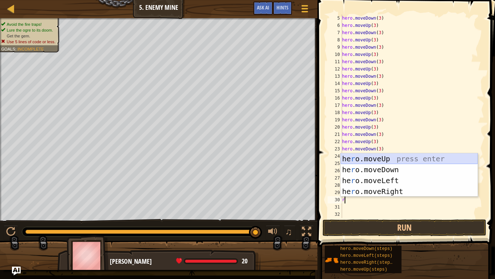
click at [375, 158] on div "he r o.moveUp press enter he r o.moveDown press enter he r o.moveLeft press ent…" at bounding box center [409, 185] width 137 height 65
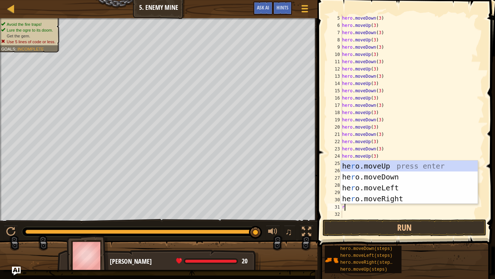
type textarea "r"
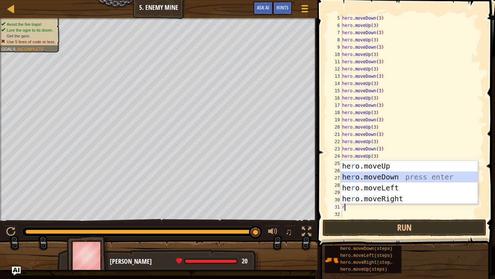
click at [371, 175] on div "he r o.moveUp press enter he r o.moveDown press enter he r o.moveLeft press ent…" at bounding box center [409, 192] width 137 height 65
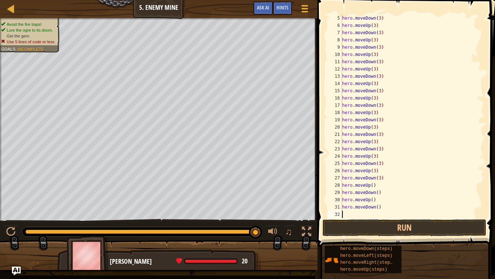
type textarea "r"
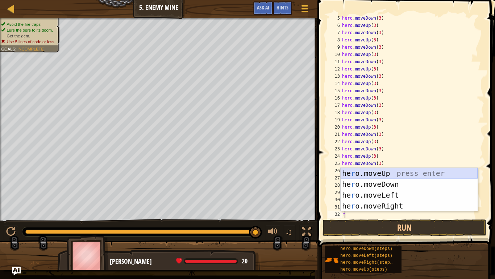
click at [371, 174] on div "he r o.moveUp press enter he r o.moveDown press enter he r o.moveLeft press ent…" at bounding box center [409, 200] width 137 height 65
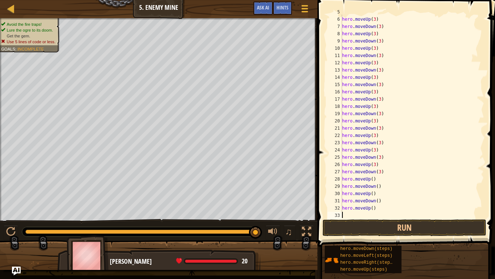
scroll to position [58, 0]
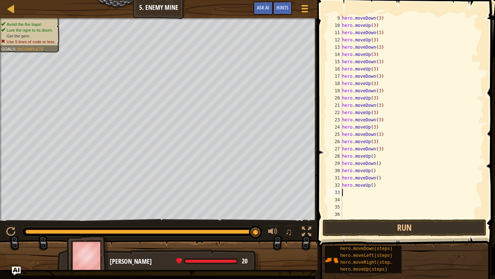
click at [367, 195] on div "hero . moveDown ( 3 ) hero . moveUp ( 3 ) hero . moveDown ( 3 ) hero . moveUp (…" at bounding box center [413, 124] width 144 height 218
type textarea "r"
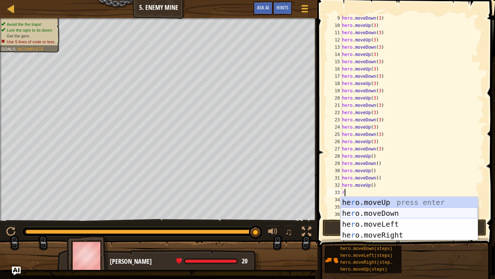
click at [367, 213] on div "he r o.moveUp press enter he r o.moveDown press enter he r o.moveLeft press ent…" at bounding box center [409, 229] width 137 height 65
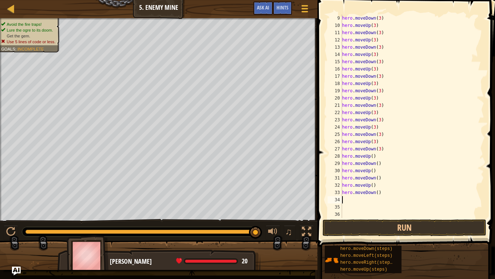
type textarea "r"
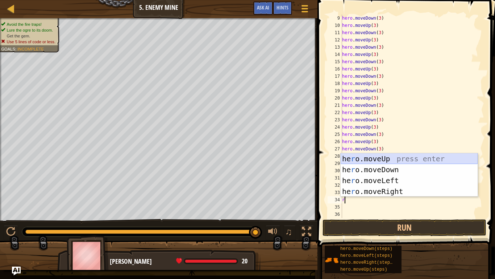
click at [360, 159] on div "he r o.moveUp press enter he r o.moveDown press enter he r o.moveLeft press ent…" at bounding box center [409, 185] width 137 height 65
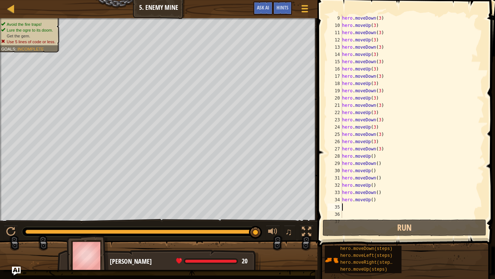
type textarea "r"
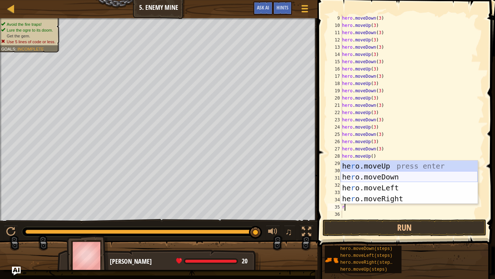
click at [362, 177] on div "he r o.moveUp press enter he r o.moveDown press enter he r o.moveLeft press ent…" at bounding box center [409, 192] width 137 height 65
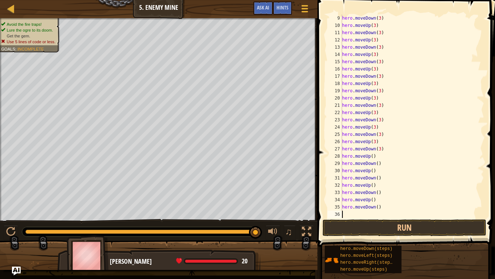
click at [373, 156] on div "hero . moveDown ( 3 ) hero . moveUp ( 3 ) hero . moveDown ( 3 ) hero . moveUp (…" at bounding box center [413, 124] width 144 height 218
click at [377, 162] on div "hero . moveDown ( 3 ) hero . moveUp ( 3 ) hero . moveDown ( 3 ) hero . moveUp (…" at bounding box center [413, 124] width 144 height 218
click at [372, 172] on div "hero . moveDown ( 3 ) hero . moveUp ( 3 ) hero . moveDown ( 3 ) hero . moveUp (…" at bounding box center [413, 124] width 144 height 218
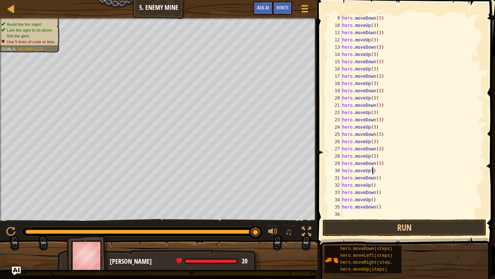
scroll to position [3, 5]
click at [379, 178] on div "hero . moveDown ( 3 ) hero . moveUp ( 3 ) hero . moveDown ( 3 ) hero . moveUp (…" at bounding box center [413, 124] width 144 height 218
click at [373, 185] on div "hero . moveDown ( 3 ) hero . moveUp ( 3 ) hero . moveDown ( 3 ) hero . moveUp (…" at bounding box center [413, 124] width 144 height 218
click at [378, 196] on div "hero . moveDown ( 3 ) hero . moveUp ( 3 ) hero . moveDown ( 3 ) hero . moveUp (…" at bounding box center [413, 124] width 144 height 218
click at [378, 192] on div "hero . moveDown ( 3 ) hero . moveUp ( 3 ) hero . moveDown ( 3 ) hero . moveUp (…" at bounding box center [413, 124] width 144 height 218
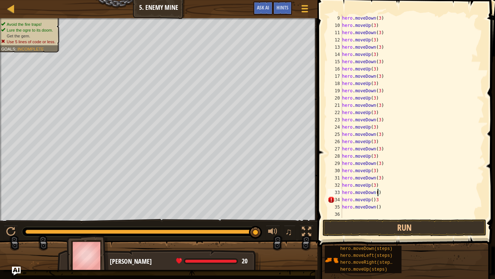
scroll to position [3, 5]
click at [380, 200] on div "hero . moveDown ( 3 ) hero . moveUp ( 3 ) hero . moveDown ( 3 ) hero . moveUp (…" at bounding box center [413, 124] width 144 height 218
click at [372, 201] on div "hero . moveDown ( 3 ) hero . moveUp ( 3 ) hero . moveDown ( 3 ) hero . moveUp (…" at bounding box center [413, 124] width 144 height 218
click at [378, 207] on div "hero . moveDown ( 3 ) hero . moveUp ( 3 ) hero . moveDown ( 3 ) hero . moveUp (…" at bounding box center [413, 124] width 144 height 218
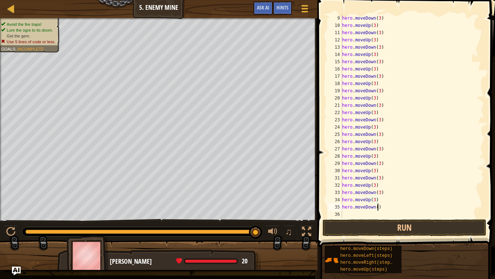
type textarea "hero.moveDown(3)"
click at [369, 214] on div "hero . moveDown ( 3 ) hero . moveUp ( 3 ) hero . moveDown ( 3 ) hero . moveUp (…" at bounding box center [413, 124] width 144 height 218
type textarea "r"
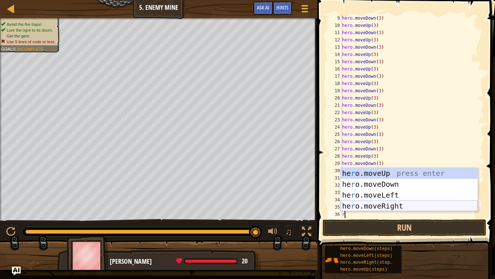
click at [375, 205] on div "he r o.moveUp press enter he r o.moveDown press enter he r o.moveLeft press ent…" at bounding box center [409, 200] width 137 height 65
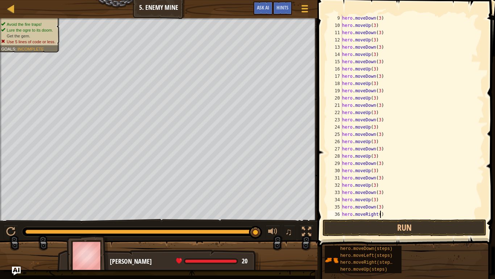
click at [380, 212] on div "hero . moveDown ( 3 ) hero . moveUp ( 3 ) hero . moveDown ( 3 ) hero . moveUp (…" at bounding box center [413, 124] width 144 height 218
click at [391, 217] on button "Run" at bounding box center [405, 227] width 164 height 17
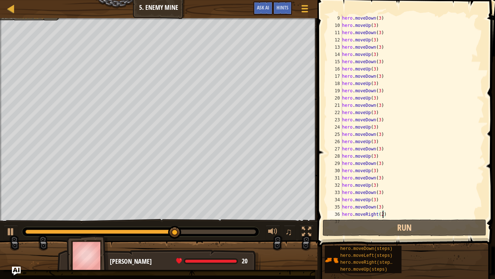
scroll to position [0, 0]
click at [407, 138] on div "hero . moveDown ( 3 ) hero . moveUp ( 3 ) hero . moveDown ( 3 ) hero . moveUp (…" at bounding box center [413, 124] width 144 height 218
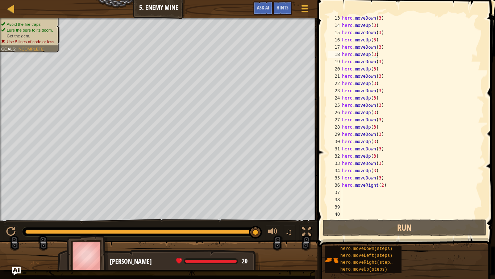
click at [401, 180] on div "hero . moveDown ( 3 ) hero . moveUp ( 3 ) hero . moveDown ( 3 ) hero . moveUp (…" at bounding box center [413, 124] width 144 height 218
click at [402, 188] on div "hero . moveDown ( 3 ) hero . moveUp ( 3 ) hero . moveDown ( 3 ) hero . moveUp (…" at bounding box center [413, 124] width 144 height 218
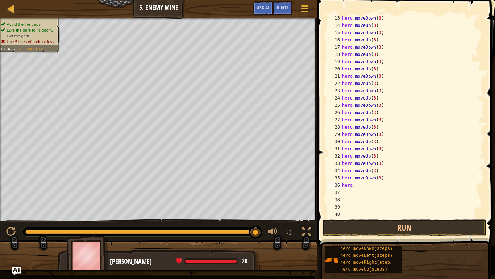
scroll to position [3, 0]
type textarea "h"
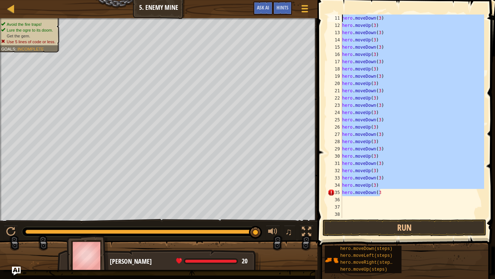
drag, startPoint x: 382, startPoint y: 186, endPoint x: 339, endPoint y: 13, distance: 178.6
click at [339, 15] on div "hero.moveDown(3 11 12 13 14 15 16 17 18 19 20 21 22 23 24 25 26 27 28 29 30 31 …" at bounding box center [405, 116] width 158 height 203
type textarea "hero.moveRight() hero.moveDown(3)"
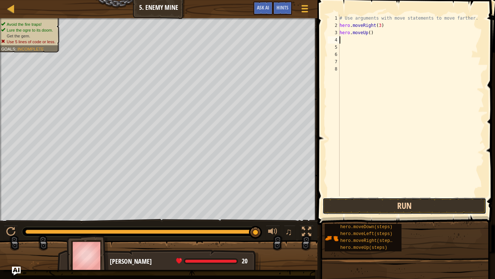
click at [394, 201] on button "Run" at bounding box center [405, 205] width 164 height 17
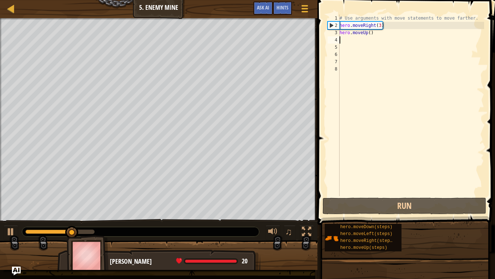
type textarea "r"
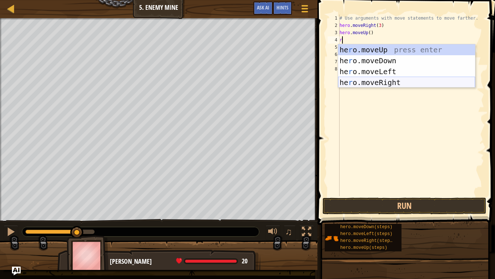
click at [378, 82] on div "he r o.moveUp press enter he r o.moveDown press enter he r o.moveLeft press ent…" at bounding box center [406, 76] width 137 height 65
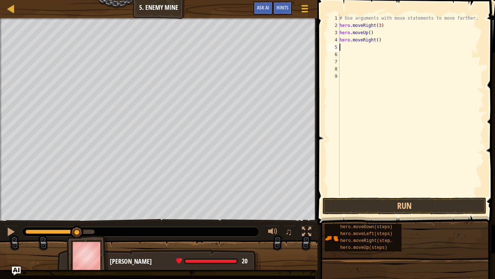
type textarea "r"
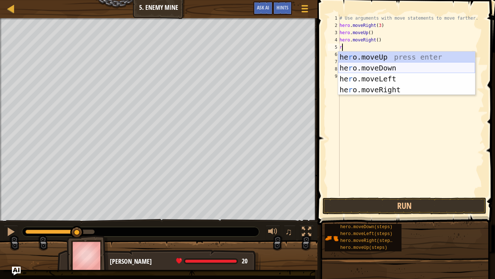
click at [379, 67] on div "he r o.moveUp press enter he r o.moveDown press enter he r o.moveLeft press ent…" at bounding box center [406, 84] width 137 height 65
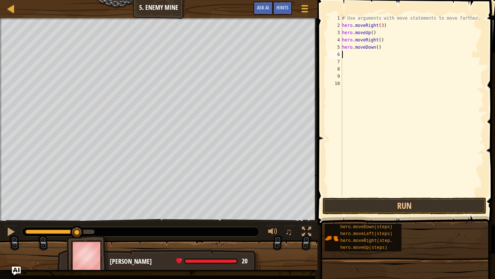
click at [377, 49] on div "# Use arguments with move statements to move farther. hero . moveRight ( 3 ) he…" at bounding box center [413, 113] width 144 height 196
type textarea "hero.moveDown(3)"
click at [367, 59] on div "# Use arguments with move statements to move farther. hero . moveRight ( 3 ) he…" at bounding box center [413, 113] width 144 height 196
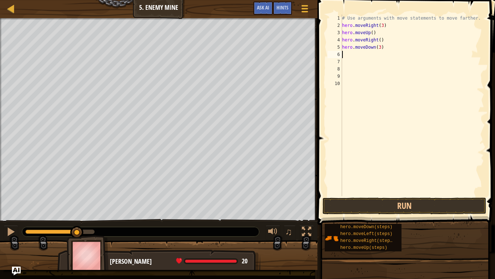
click at [364, 54] on div "# Use arguments with move statements to move farther. hero . moveRight ( 3 ) he…" at bounding box center [413, 113] width 144 height 196
type textarea "r"
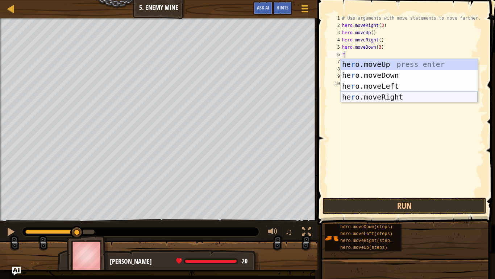
click at [369, 97] on div "he r o.moveUp press enter he r o.moveDown press enter he r o.moveLeft press ent…" at bounding box center [409, 91] width 137 height 65
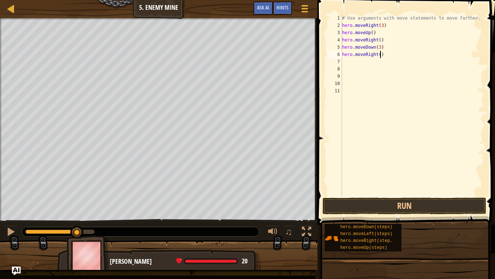
click at [380, 55] on div "# Use arguments with move statements to move farther. hero . moveRight ( 3 ) he…" at bounding box center [413, 113] width 144 height 196
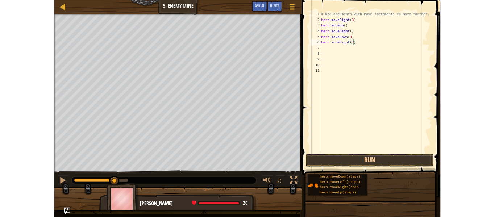
scroll to position [3, 6]
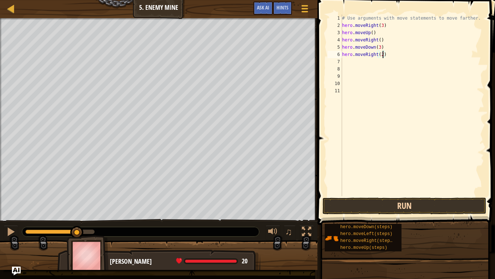
type textarea "hero.moveRight(2)"
click at [394, 200] on button "Run" at bounding box center [405, 205] width 164 height 17
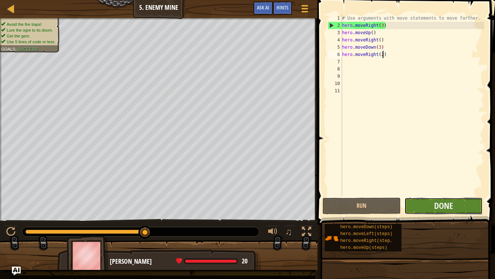
click at [458, 207] on button "Done" at bounding box center [444, 205] width 78 height 17
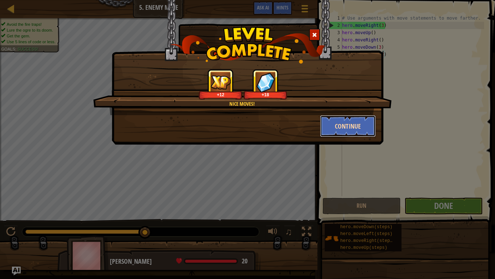
click at [362, 122] on button "Continue" at bounding box center [348, 126] width 56 height 22
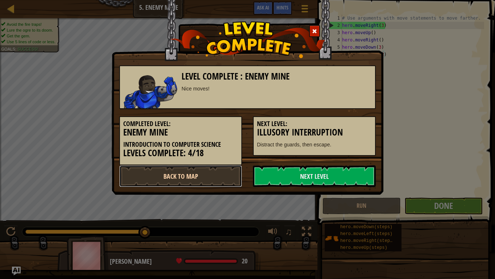
click at [215, 172] on link "Back to Map" at bounding box center [180, 176] width 123 height 22
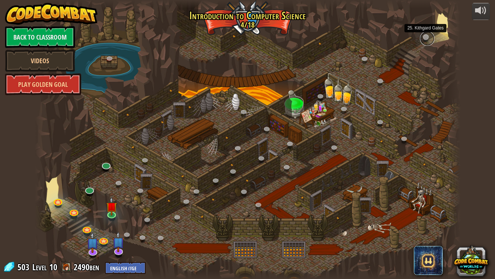
click at [427, 38] on link at bounding box center [427, 38] width 15 height 15
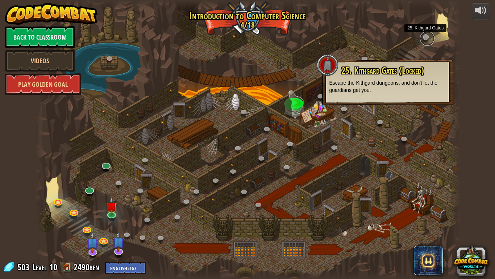
click at [427, 38] on link at bounding box center [427, 38] width 15 height 15
click at [444, 112] on div at bounding box center [248, 139] width 426 height 279
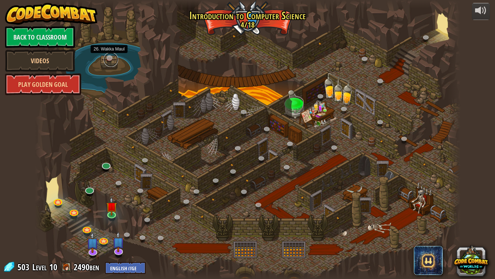
click at [111, 59] on link at bounding box center [111, 59] width 15 height 15
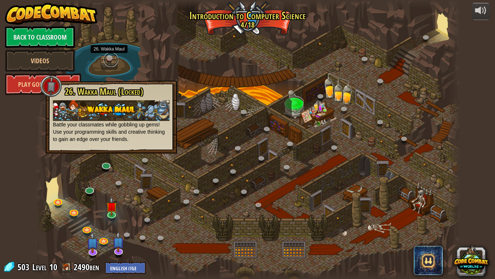
click at [111, 59] on link at bounding box center [111, 59] width 15 height 15
click at [232, 89] on div at bounding box center [248, 139] width 426 height 279
